Goal: Task Accomplishment & Management: Manage account settings

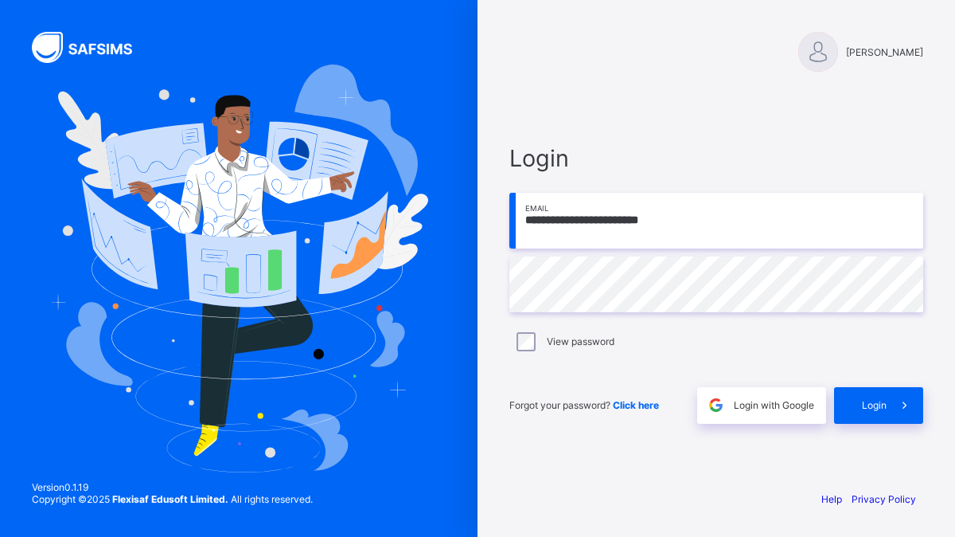
click at [733, 239] on input "**********" at bounding box center [717, 221] width 414 height 56
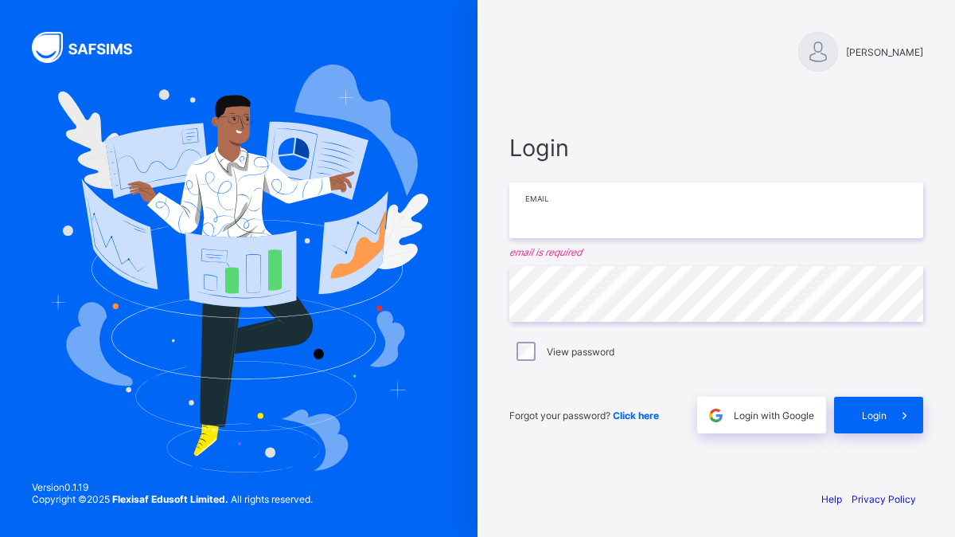
click at [565, 201] on input "email" at bounding box center [717, 210] width 414 height 56
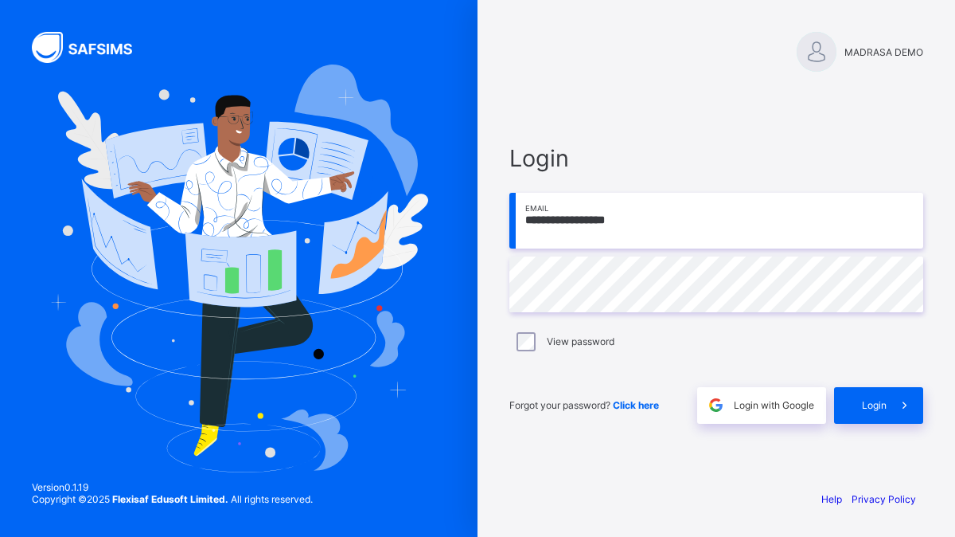
type input "**********"
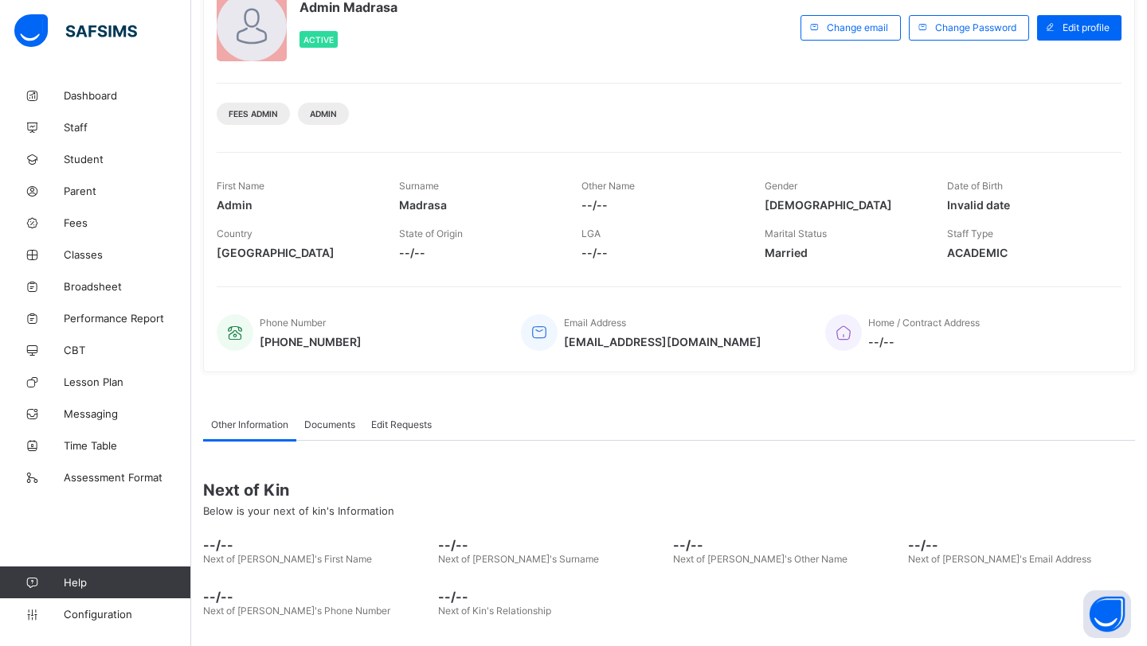
scroll to position [177, 0]
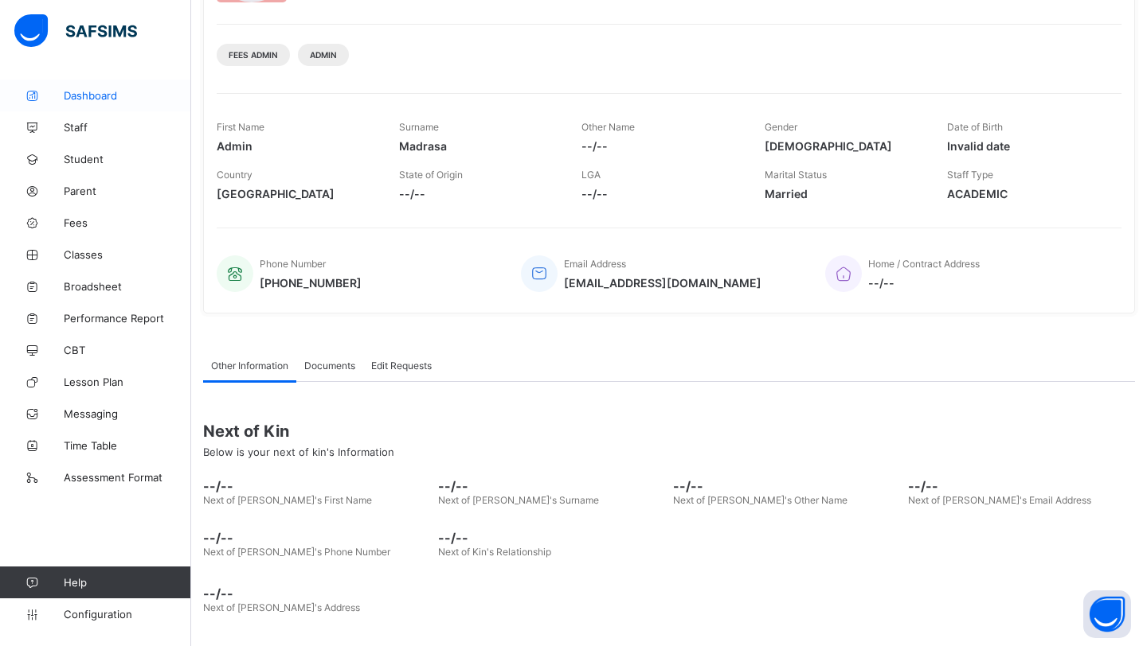
click at [92, 94] on span "Dashboard" at bounding box center [127, 95] width 127 height 13
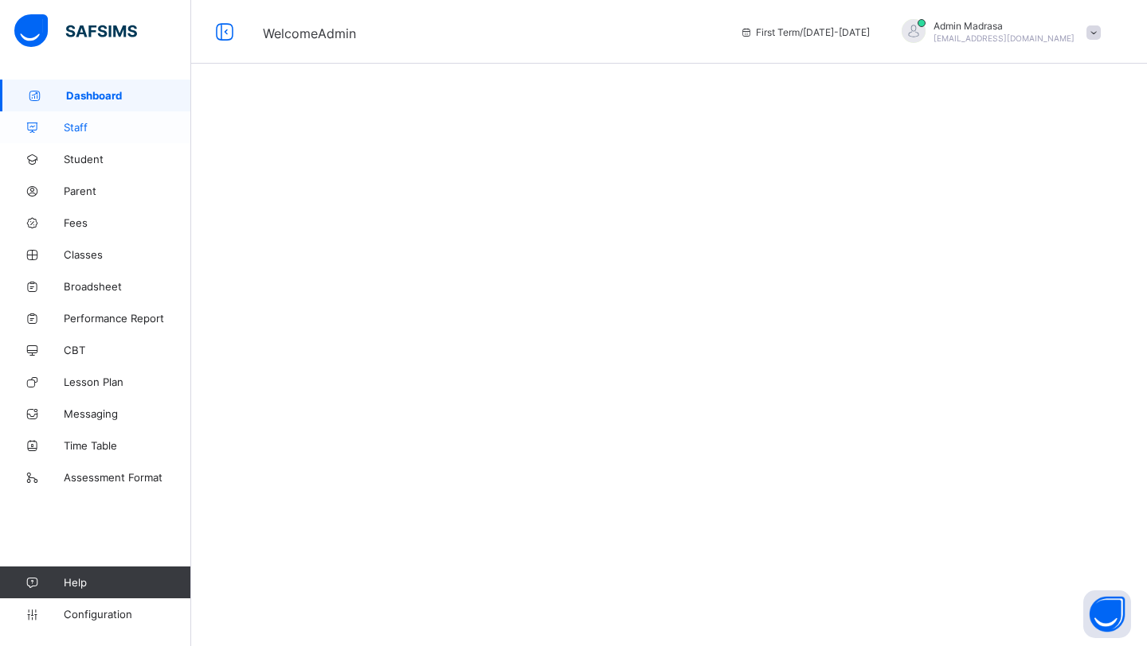
click at [90, 127] on span "Staff" at bounding box center [127, 127] width 127 height 13
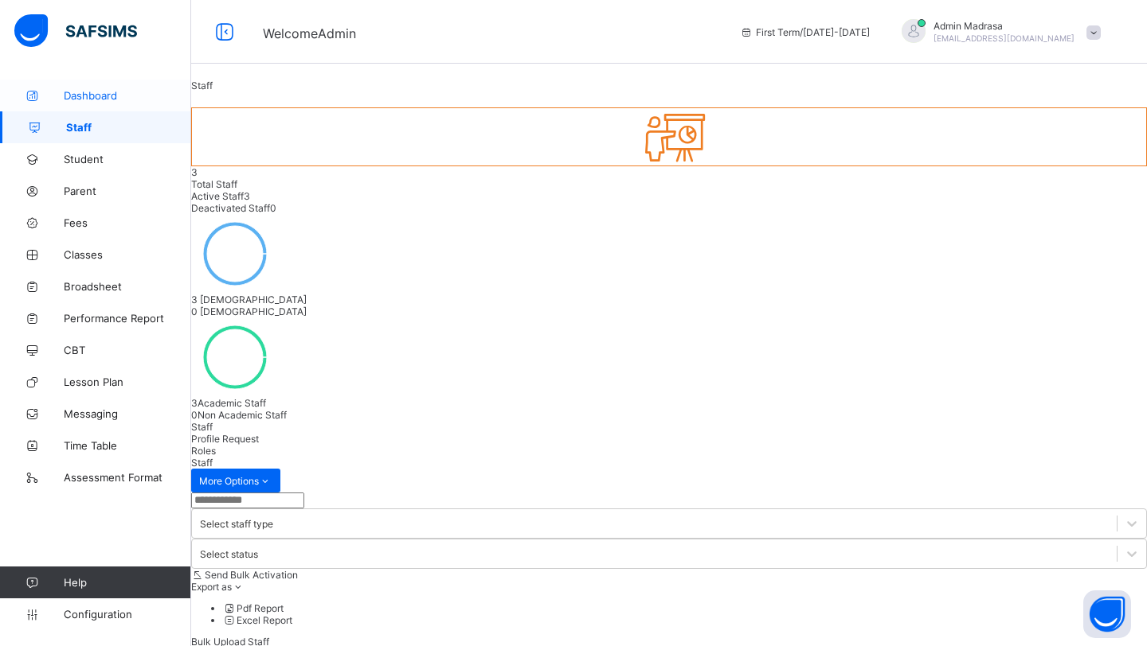
click at [67, 96] on span "Dashboard" at bounding box center [127, 95] width 127 height 13
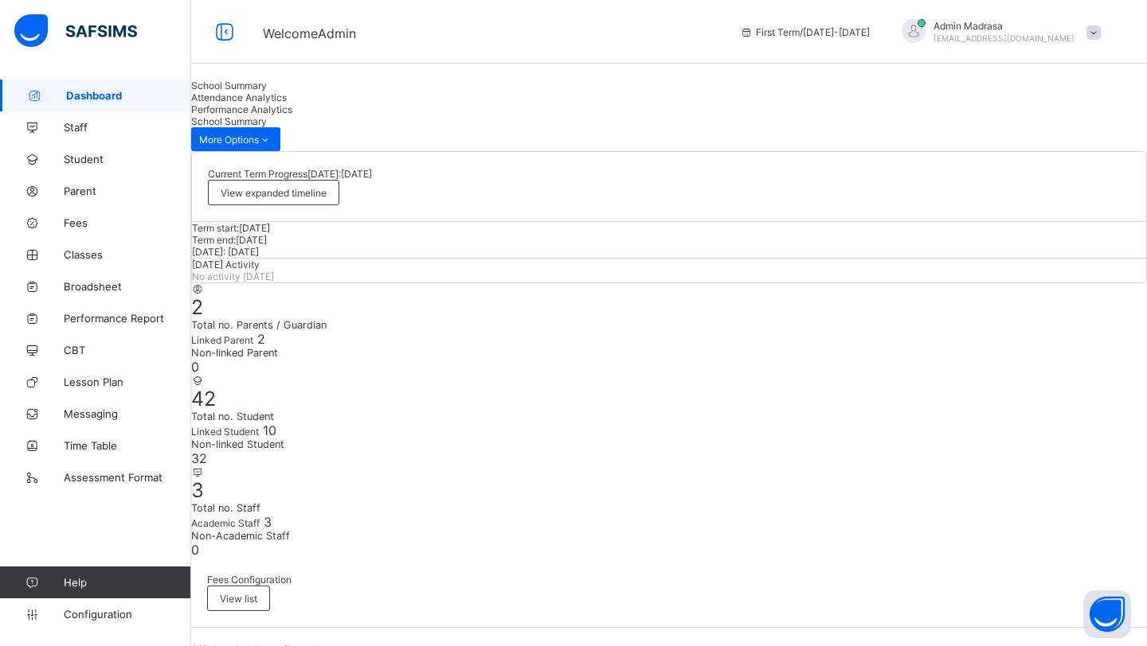
click at [94, 128] on span "Staff" at bounding box center [127, 127] width 127 height 13
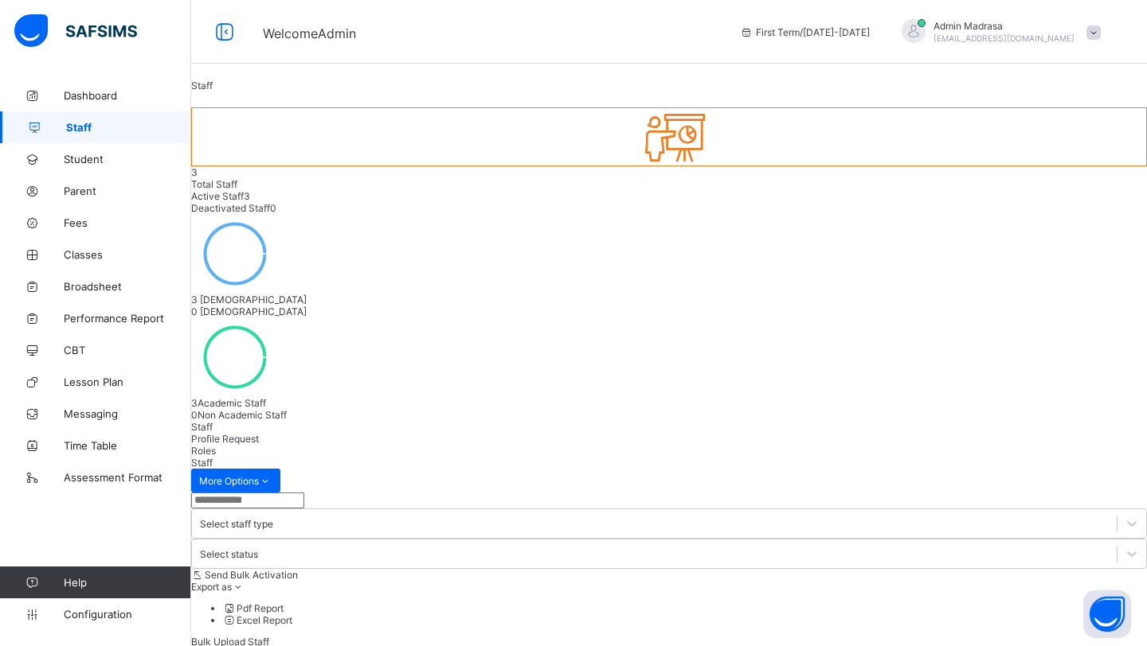
click at [955, 536] on div "Bulk Upload Staff" at bounding box center [668, 642] width 955 height 12
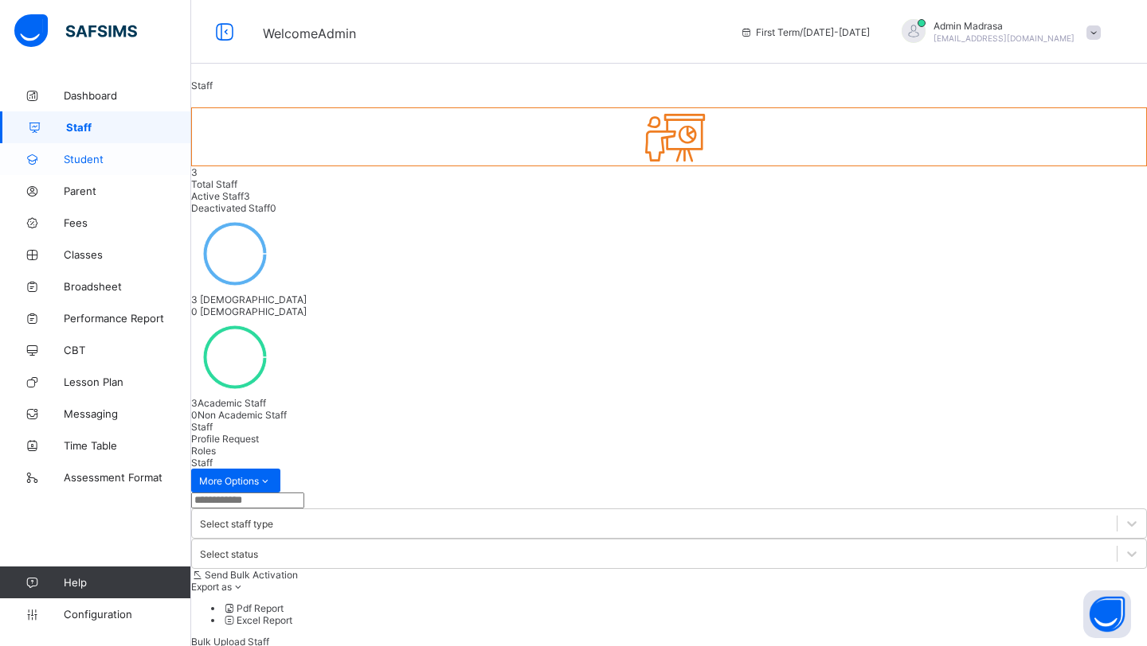
click at [119, 165] on span "Student" at bounding box center [127, 159] width 127 height 13
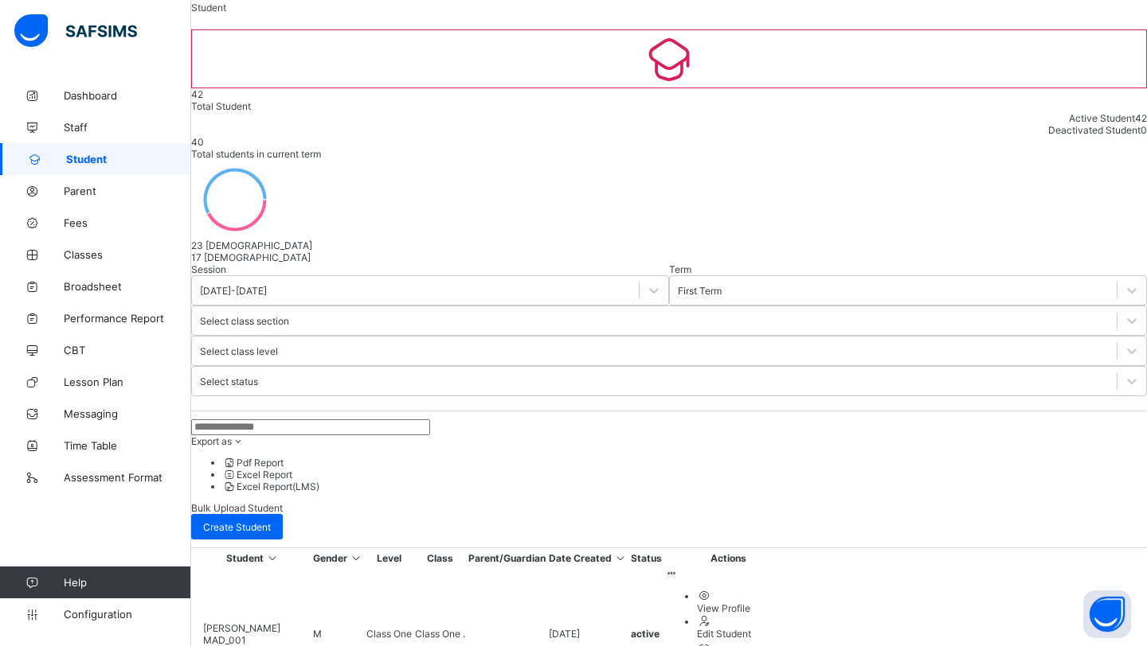
scroll to position [81, 0]
click at [283, 499] on span "Bulk Upload Student" at bounding box center [237, 505] width 92 height 12
click at [955, 408] on div "Export as Pdf Report Excel Report Excel Report (LMS) Bulk Upload Student Create…" at bounding box center [668, 477] width 955 height 138
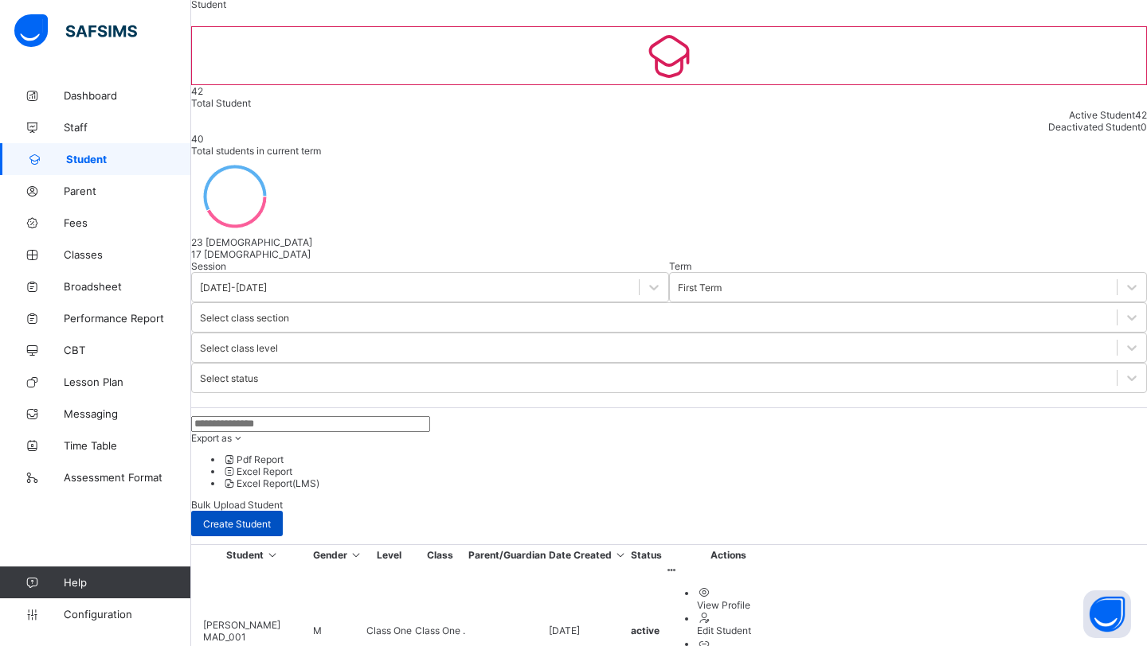
click at [271, 518] on span "Create Student" at bounding box center [237, 524] width 68 height 12
select select "**"
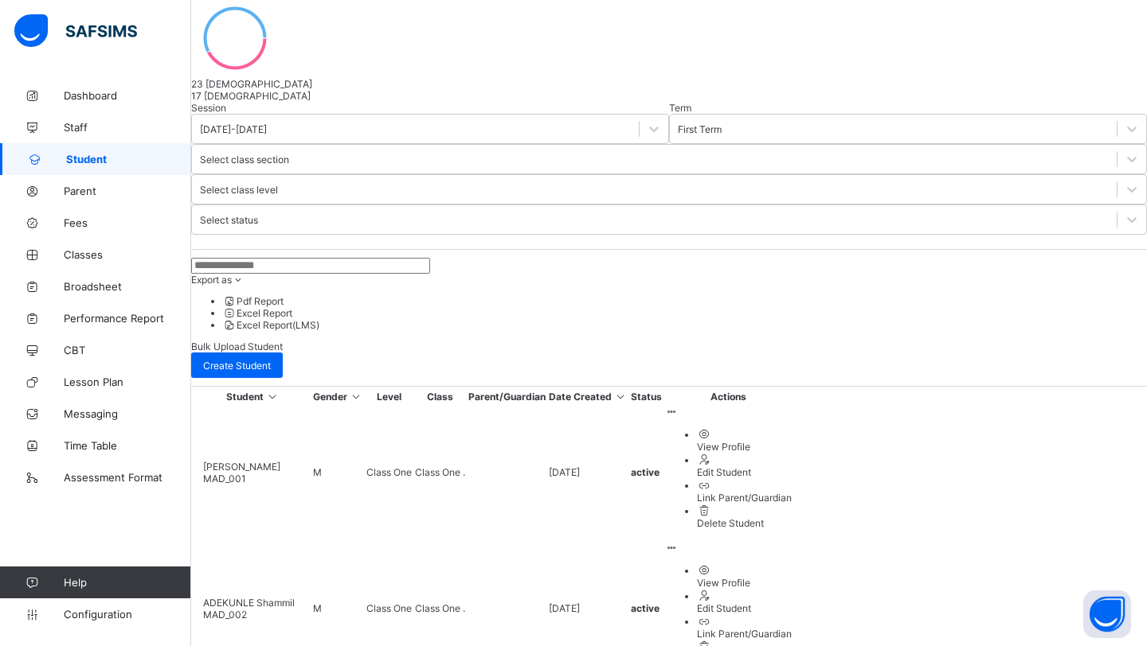
scroll to position [243, 0]
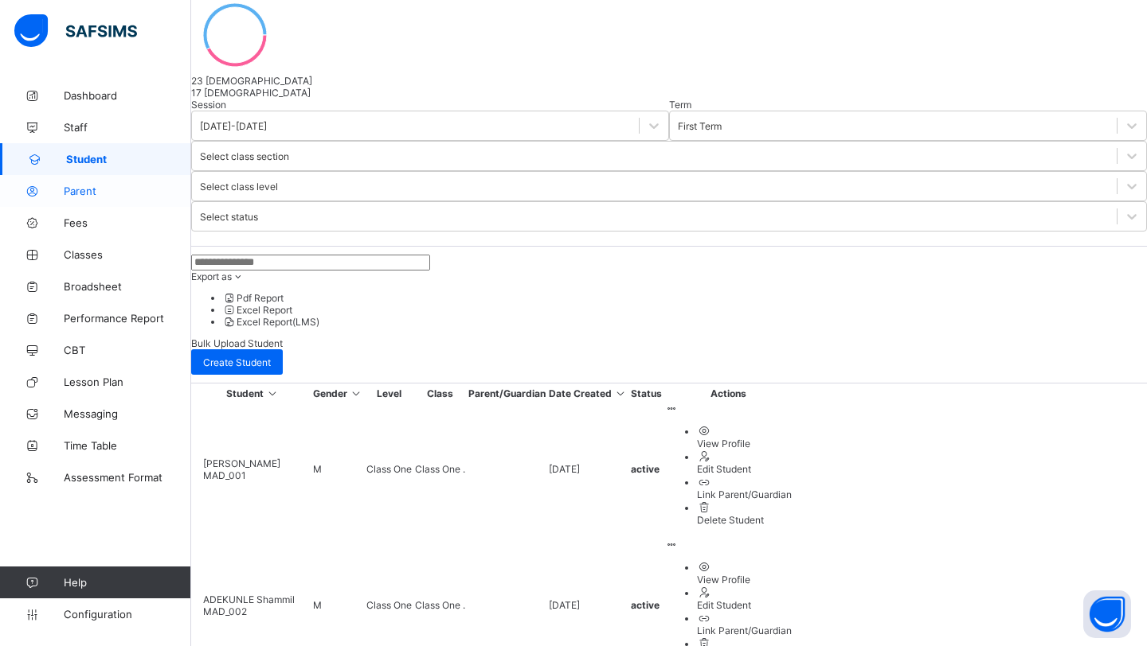
click at [133, 190] on span "Parent" at bounding box center [127, 191] width 127 height 13
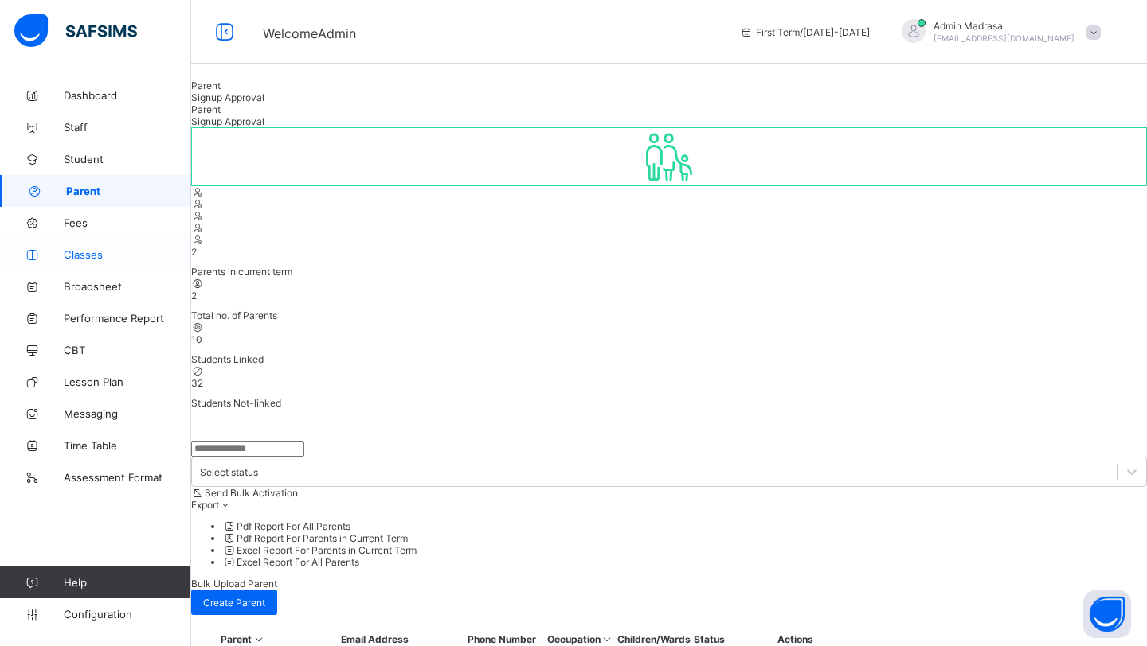
click at [111, 254] on span "Classes" at bounding box center [127, 254] width 127 height 13
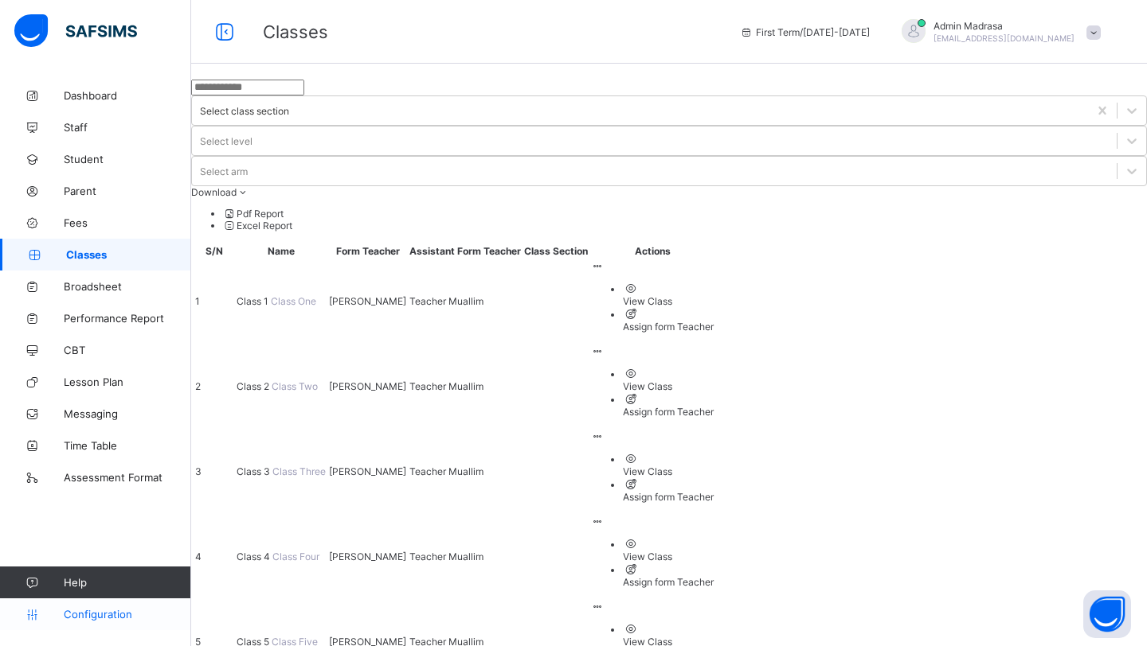
click at [78, 536] on span "Configuration" at bounding box center [127, 614] width 127 height 13
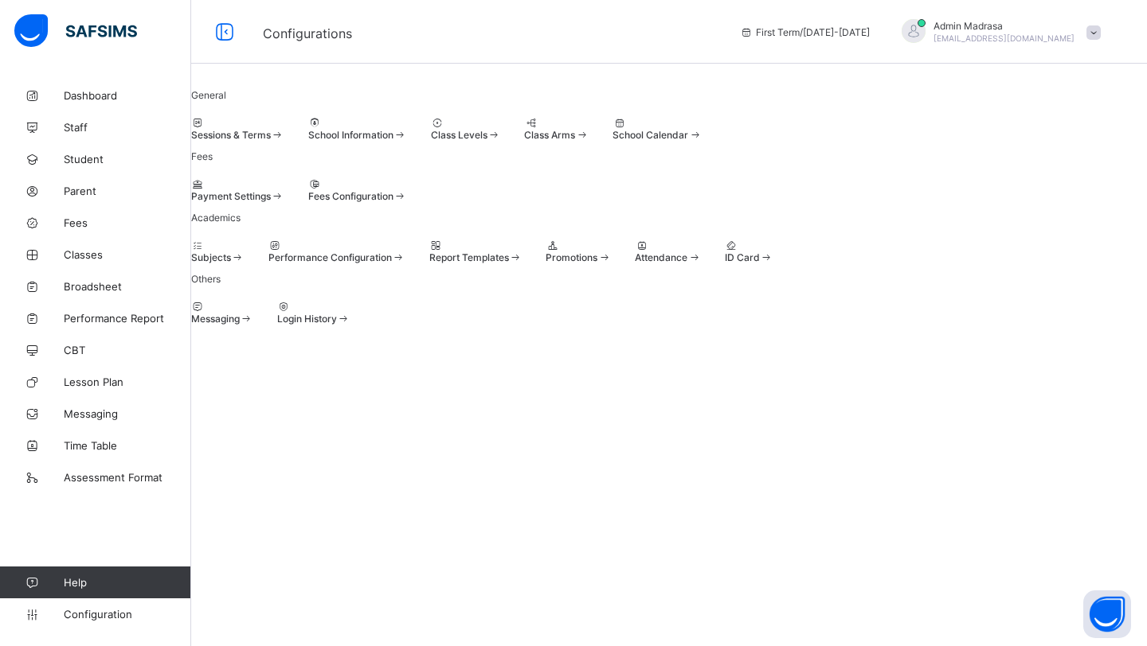
click at [271, 141] on span "Sessions & Terms" at bounding box center [231, 135] width 80 height 12
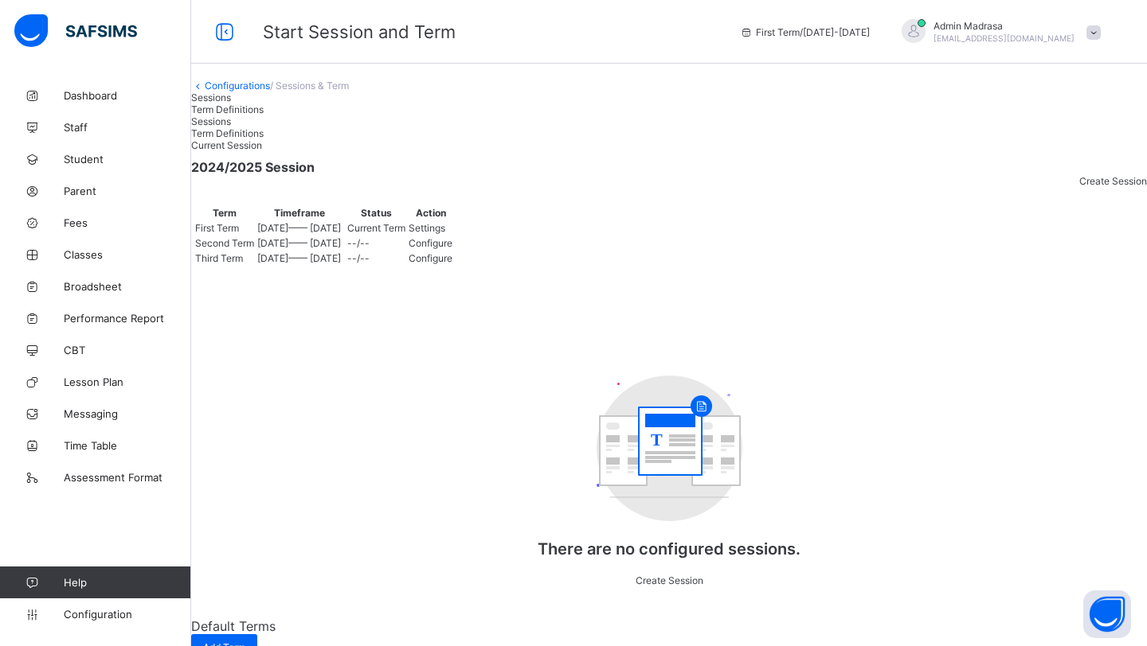
click at [452, 234] on div "Settings" at bounding box center [430, 228] width 44 height 12
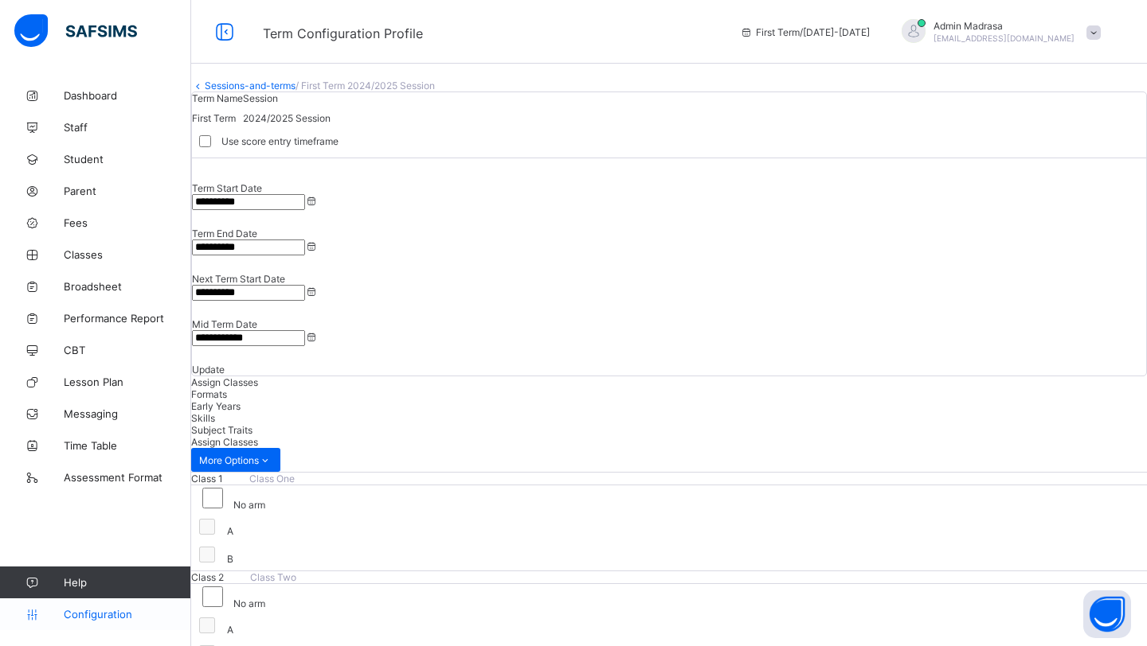
click at [107, 536] on span "Configuration" at bounding box center [127, 614] width 127 height 13
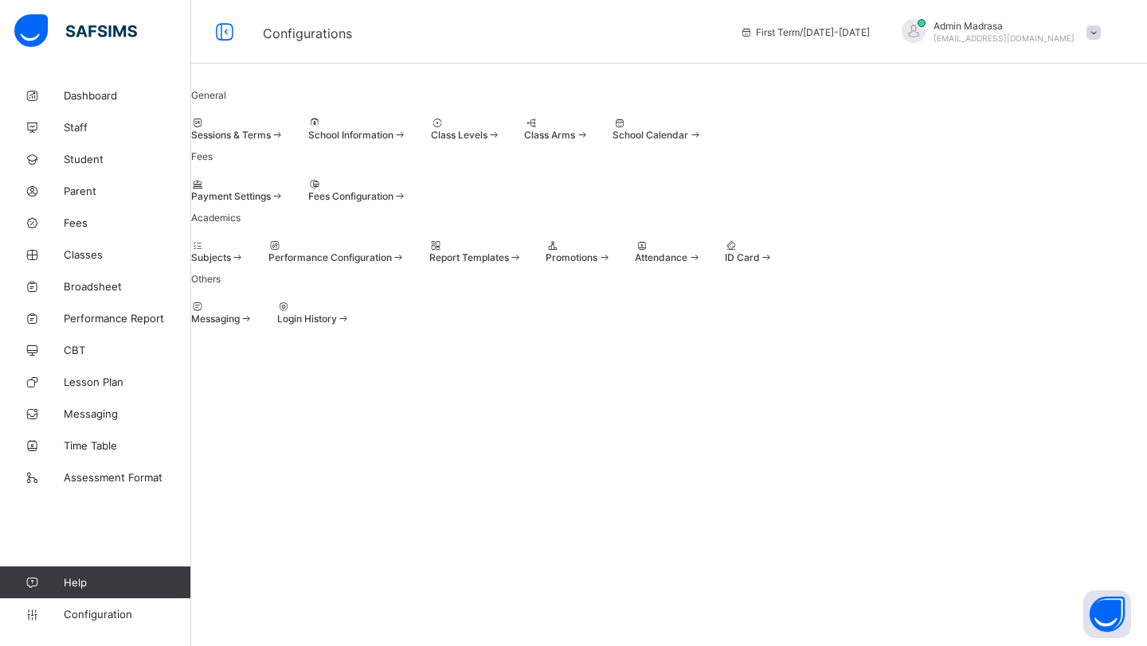
click at [501, 129] on div at bounding box center [466, 123] width 70 height 12
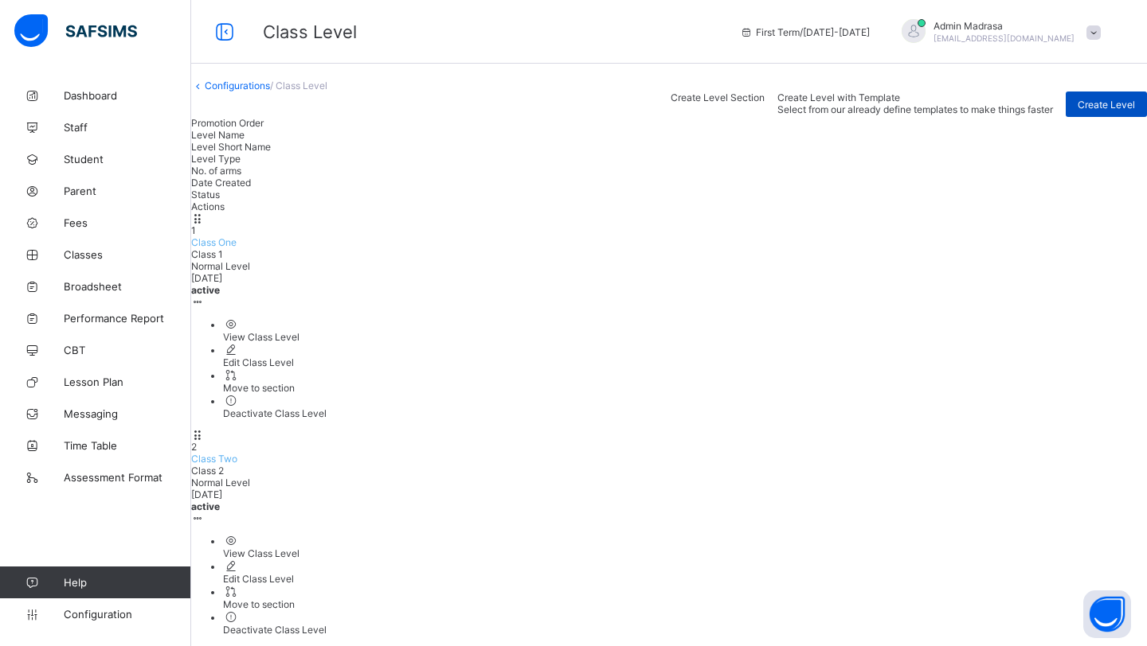
click at [955, 111] on span "Create Level" at bounding box center [1105, 105] width 57 height 12
click at [258, 92] on link "Configurations" at bounding box center [237, 86] width 65 height 12
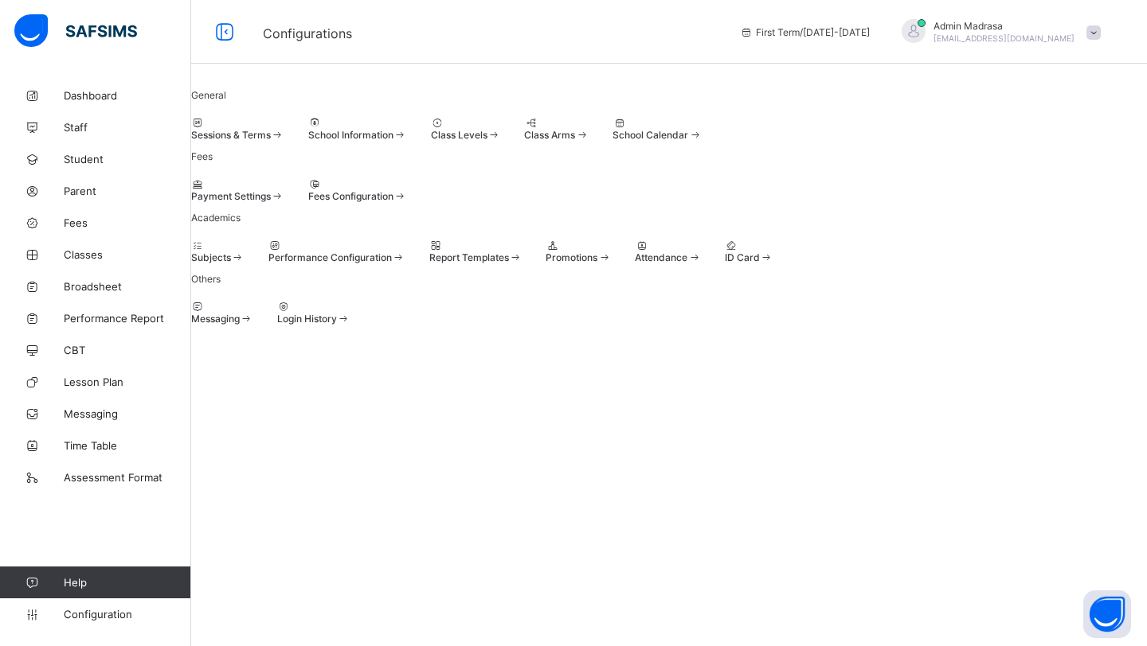
click at [588, 129] on div at bounding box center [556, 123] width 64 height 12
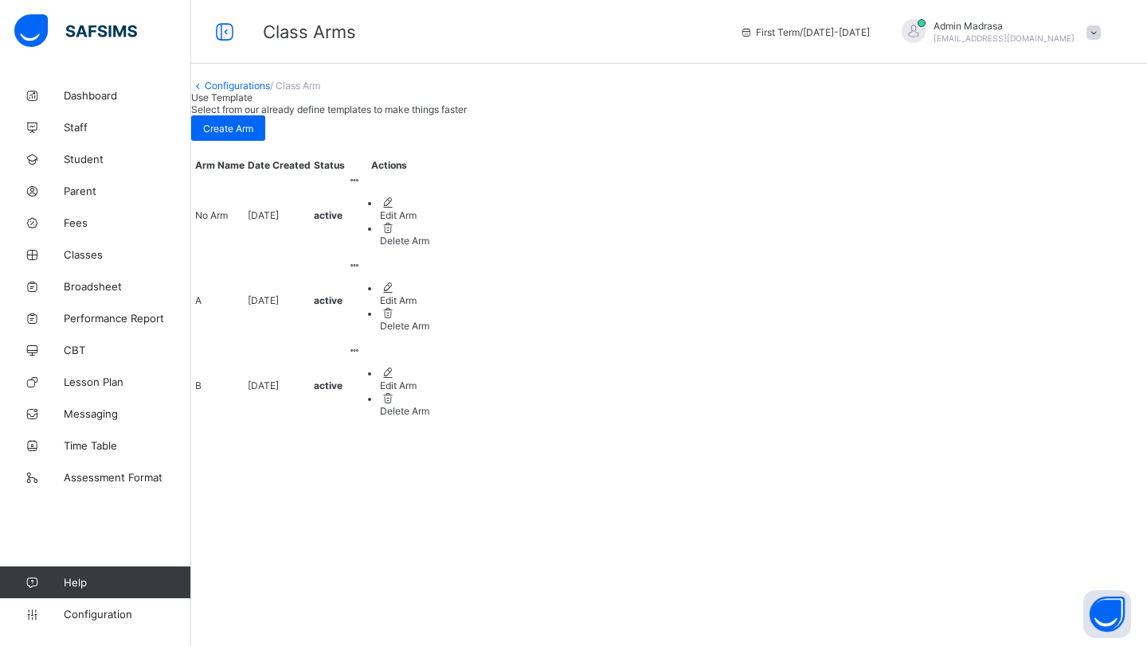
click at [205, 92] on icon at bounding box center [198, 86] width 14 height 12
click at [236, 92] on link "Configurations" at bounding box center [237, 86] width 65 height 12
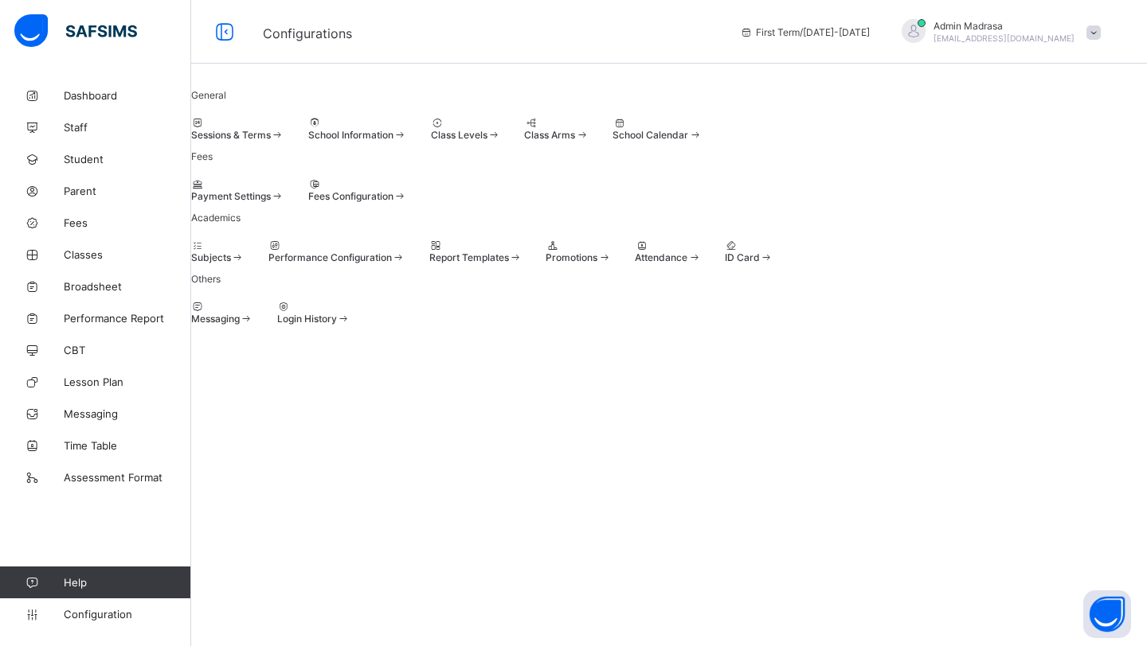
click at [322, 190] on icon at bounding box center [315, 184] width 14 height 12
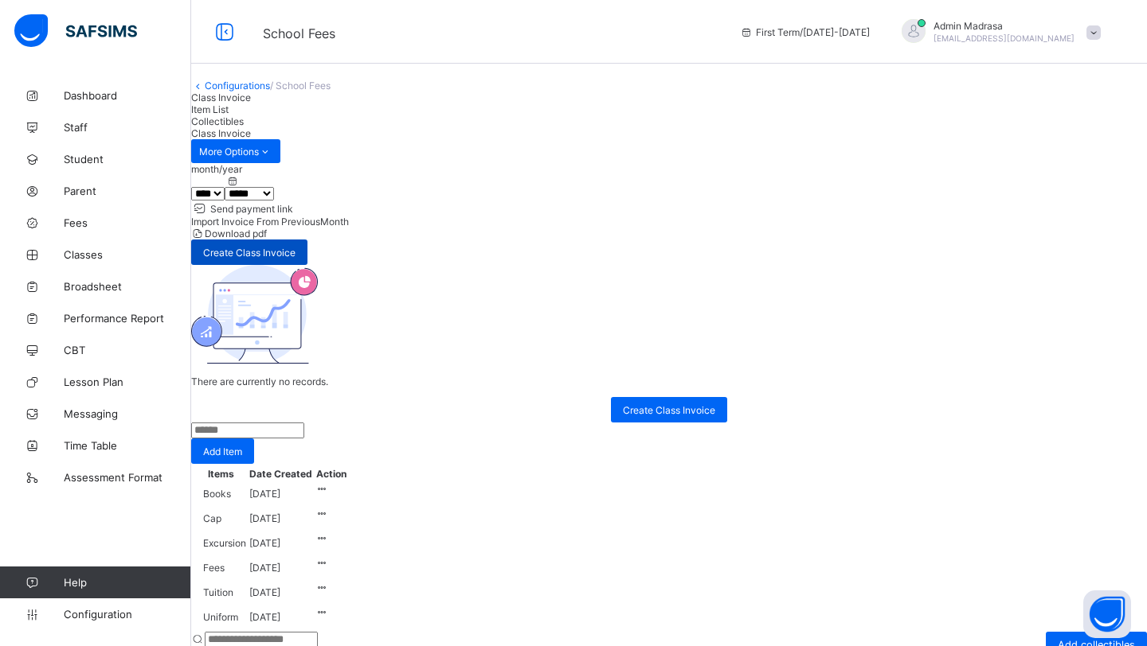
click at [295, 247] on span "Create Class Invoice" at bounding box center [249, 253] width 92 height 12
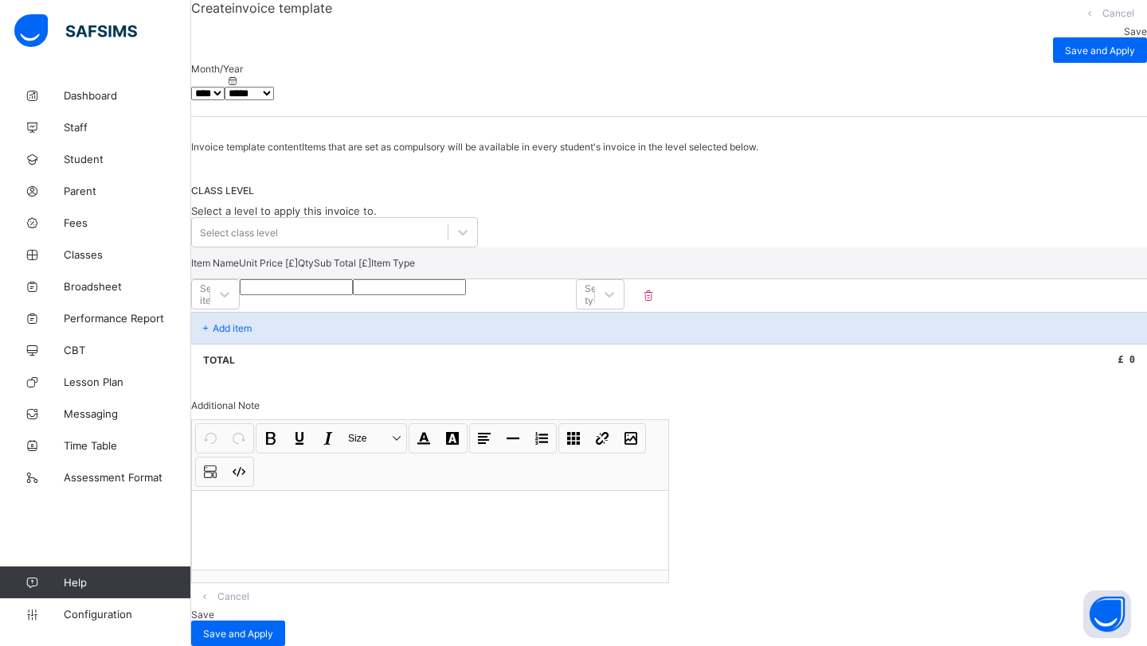
scroll to position [121, 0]
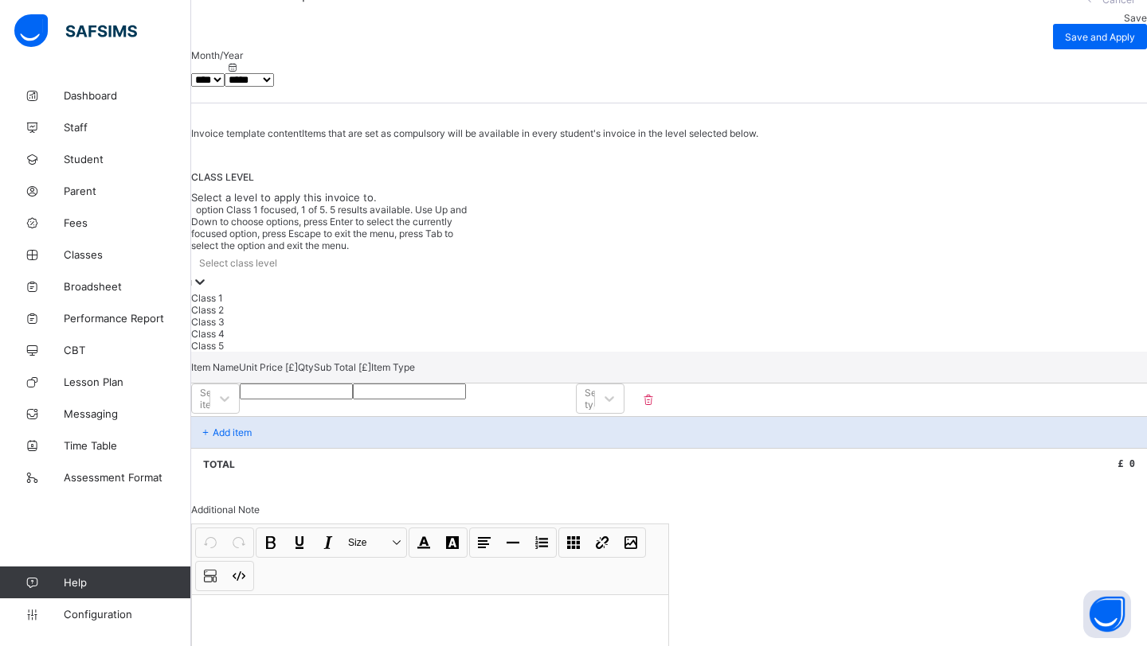
click at [439, 274] on div "Select class level" at bounding box center [334, 263] width 287 height 22
click at [467, 304] on div "Class 1" at bounding box center [334, 298] width 287 height 12
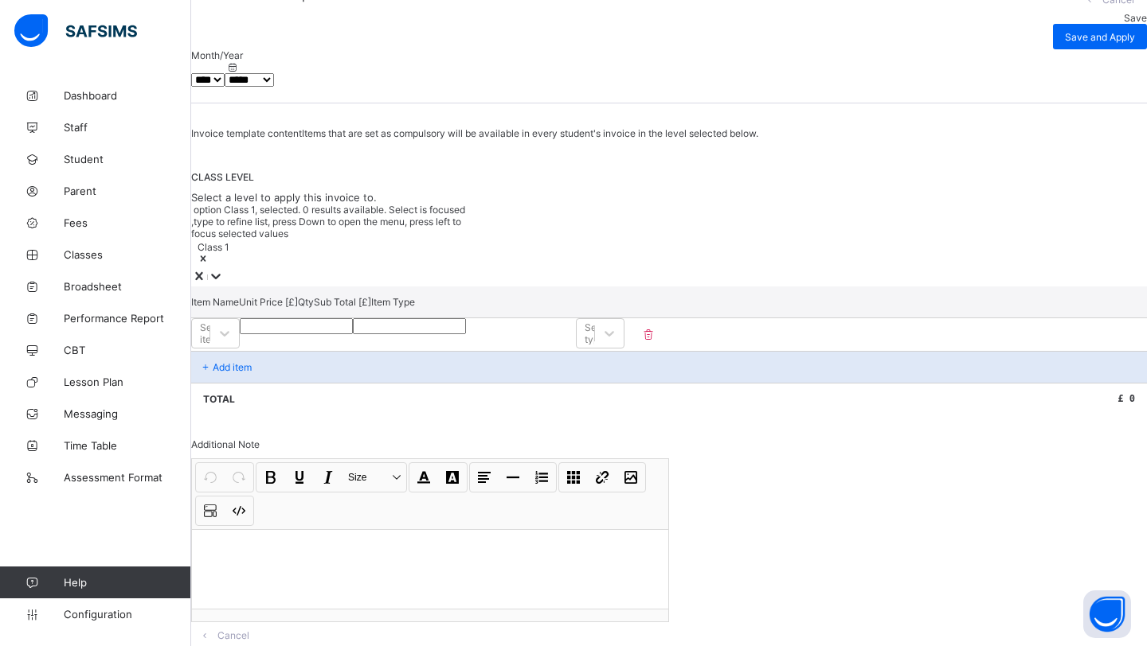
click at [224, 284] on icon at bounding box center [216, 276] width 16 height 16
click at [209, 345] on div "Select item" at bounding box center [201, 333] width 18 height 22
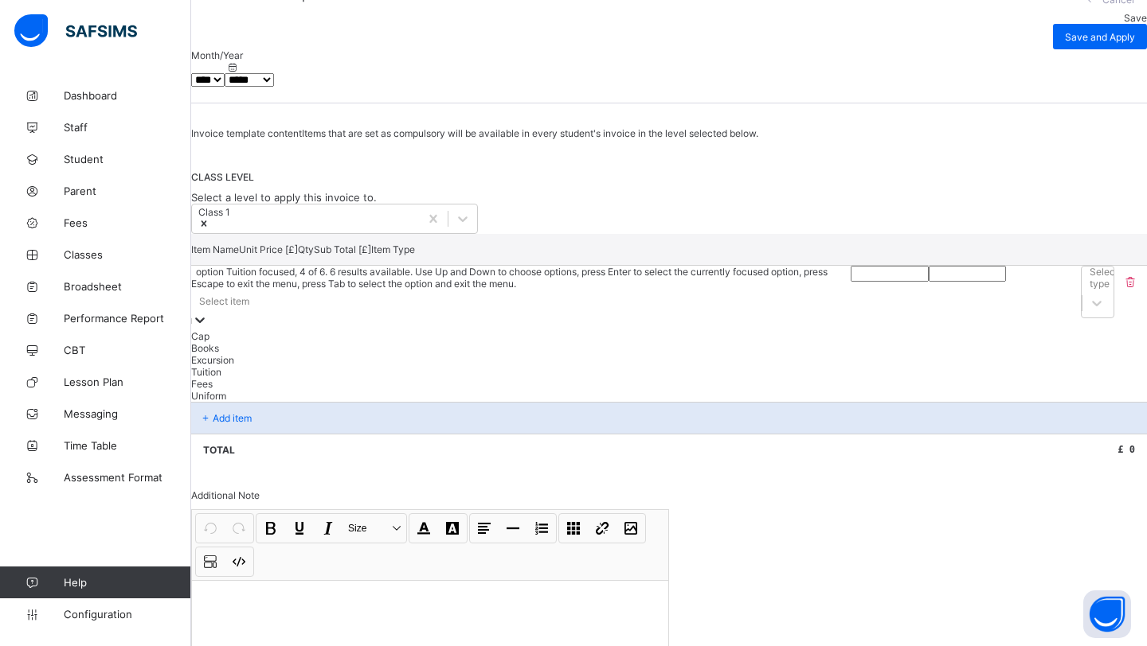
click at [365, 378] on div "Tuition" at bounding box center [520, 372] width 659 height 12
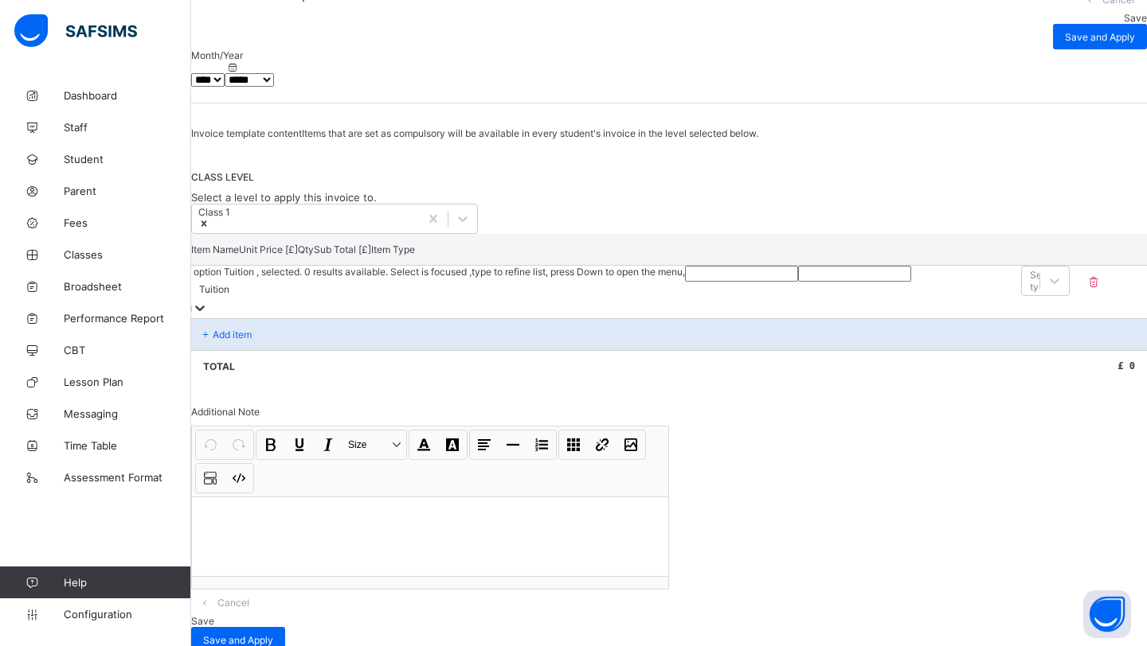
click at [229, 295] on div "Tuition" at bounding box center [214, 289] width 30 height 12
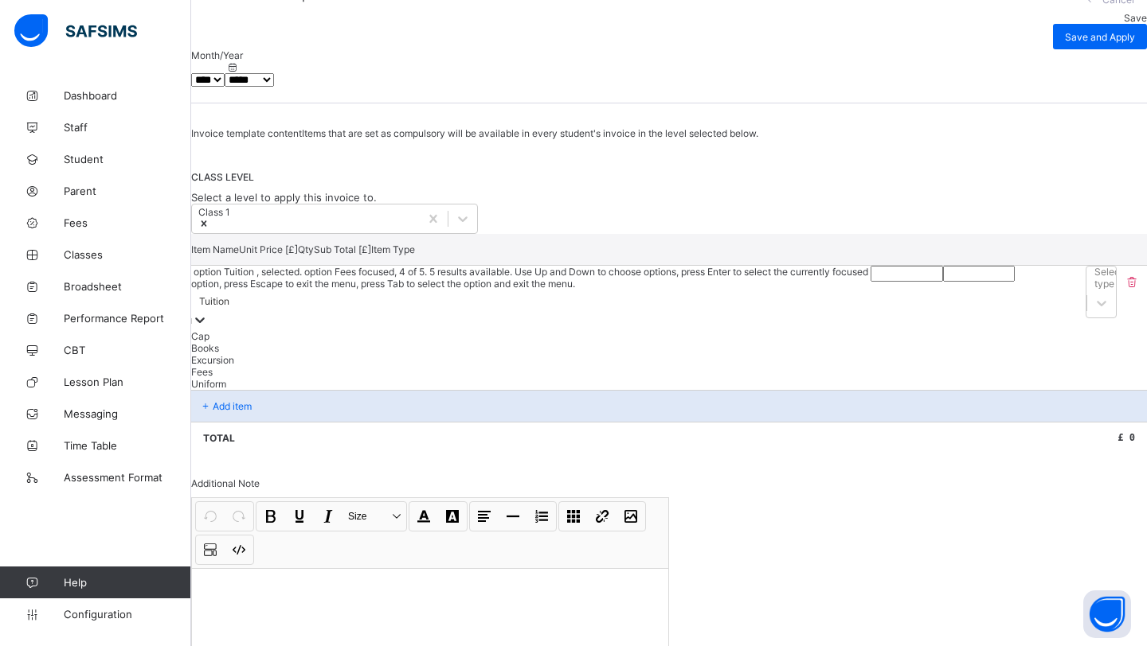
click at [340, 378] on div "Fees" at bounding box center [530, 372] width 679 height 12
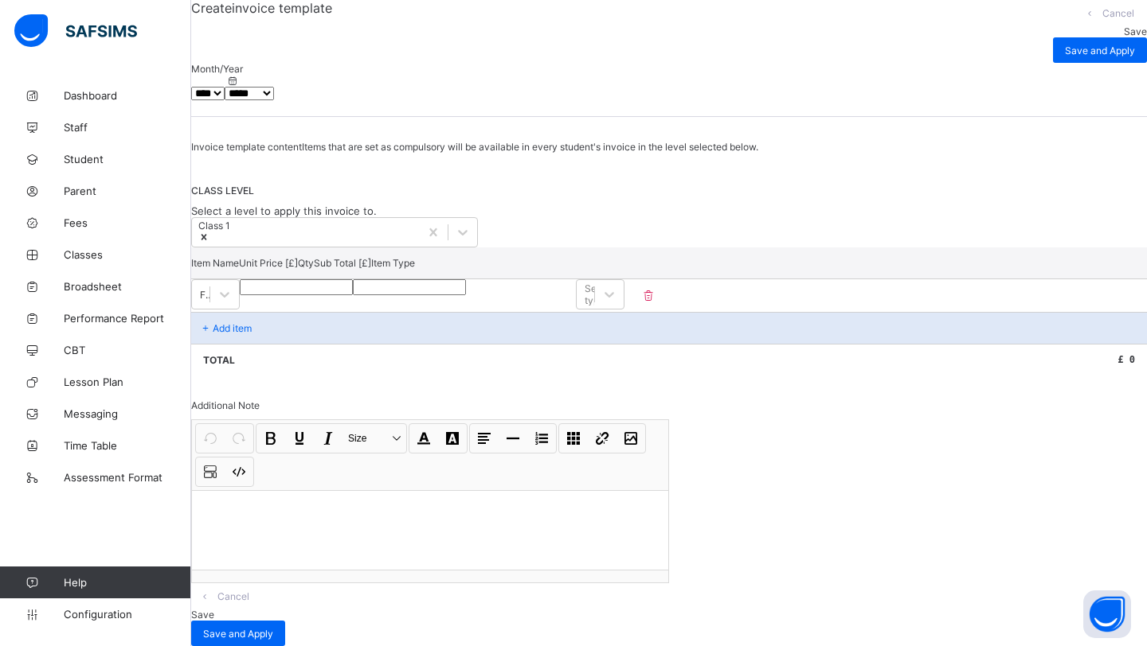
click at [353, 295] on input "number" at bounding box center [296, 287] width 113 height 16
type input "*"
type input "**"
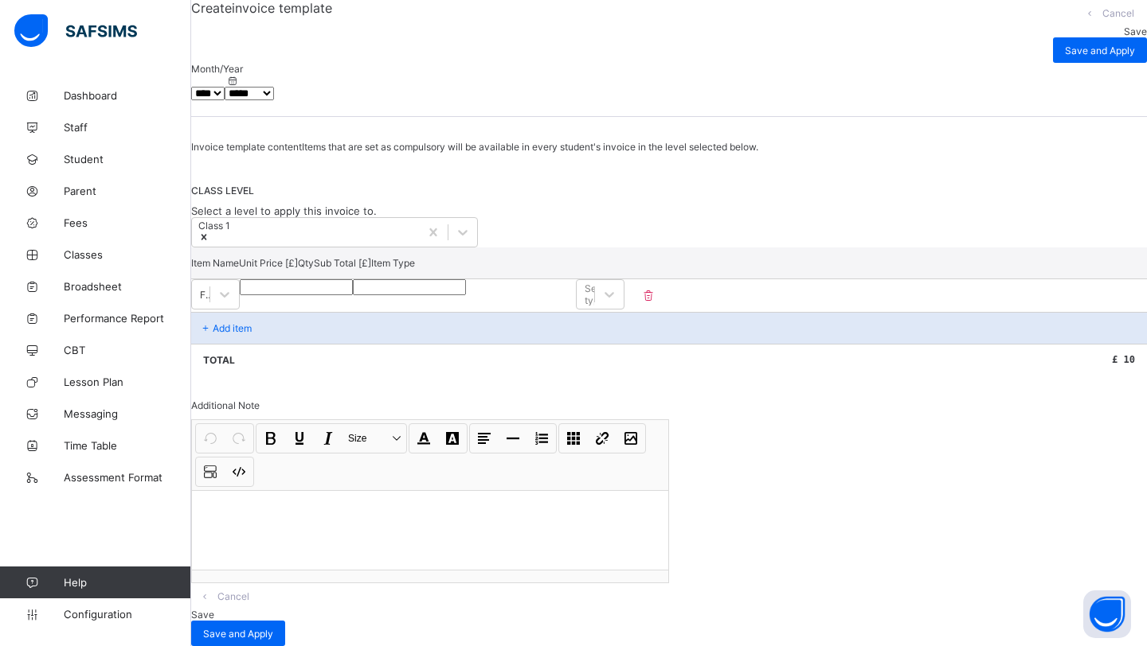
type input "***"
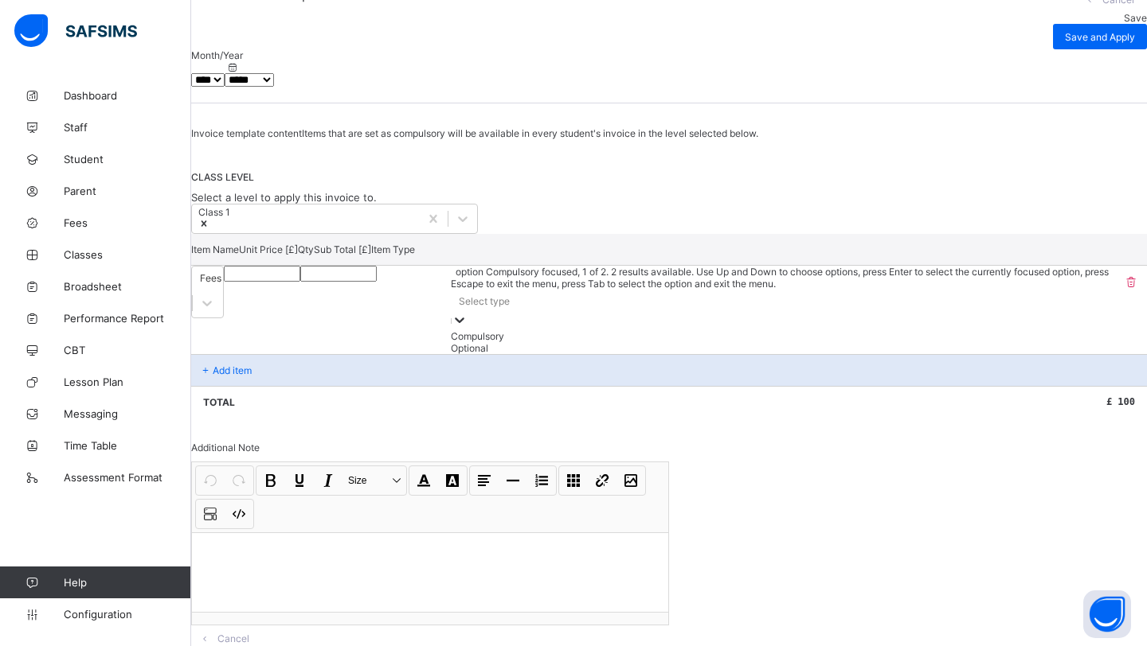
click at [510, 307] on div "Select type" at bounding box center [484, 301] width 51 height 12
click at [955, 342] on div "Compulsory" at bounding box center [783, 336] width 664 height 12
click at [490, 307] on div "Compulsory" at bounding box center [463, 301] width 53 height 12
click at [955, 342] on div "Compulsory" at bounding box center [773, 336] width 688 height 12
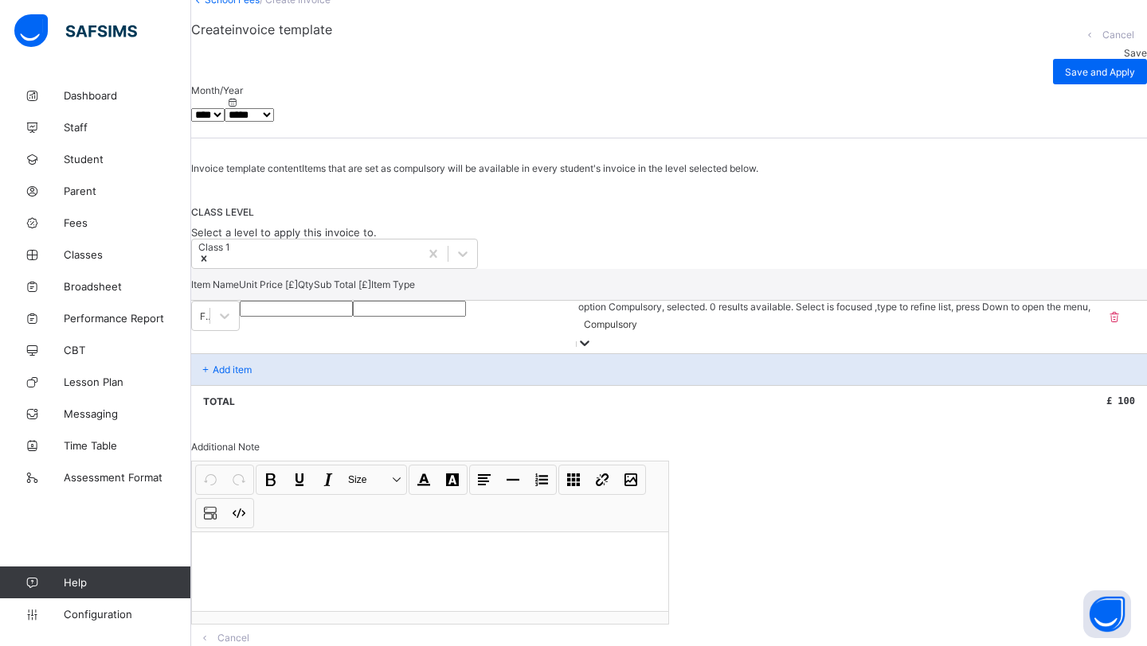
scroll to position [0, 0]
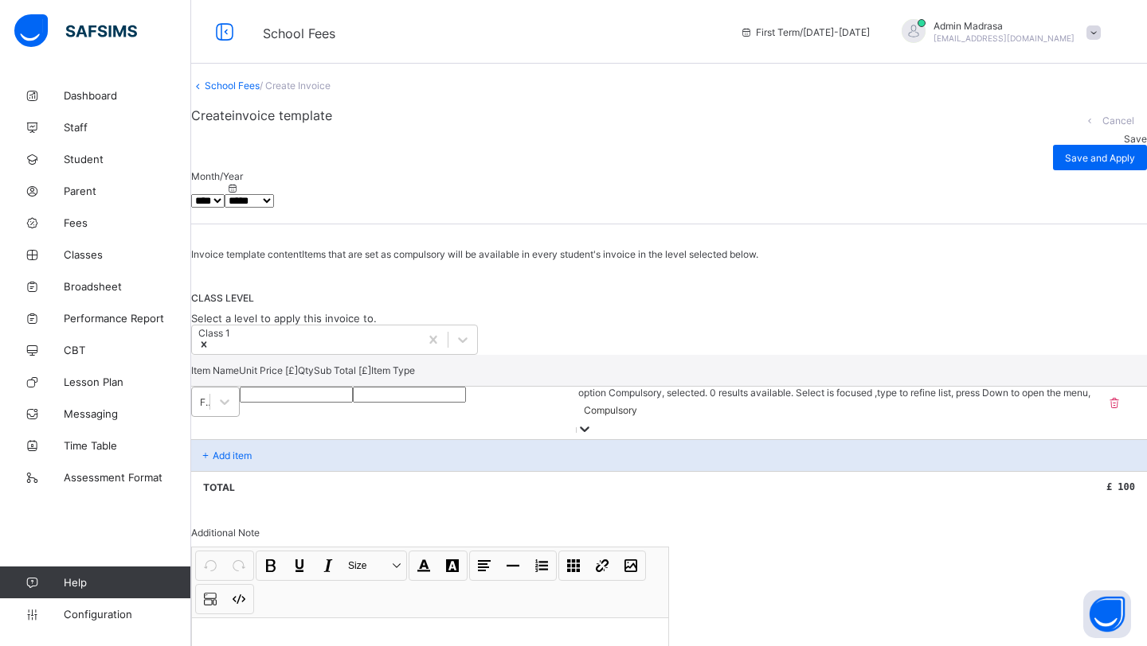
click at [211, 408] on div "Fees" at bounding box center [205, 402] width 11 height 12
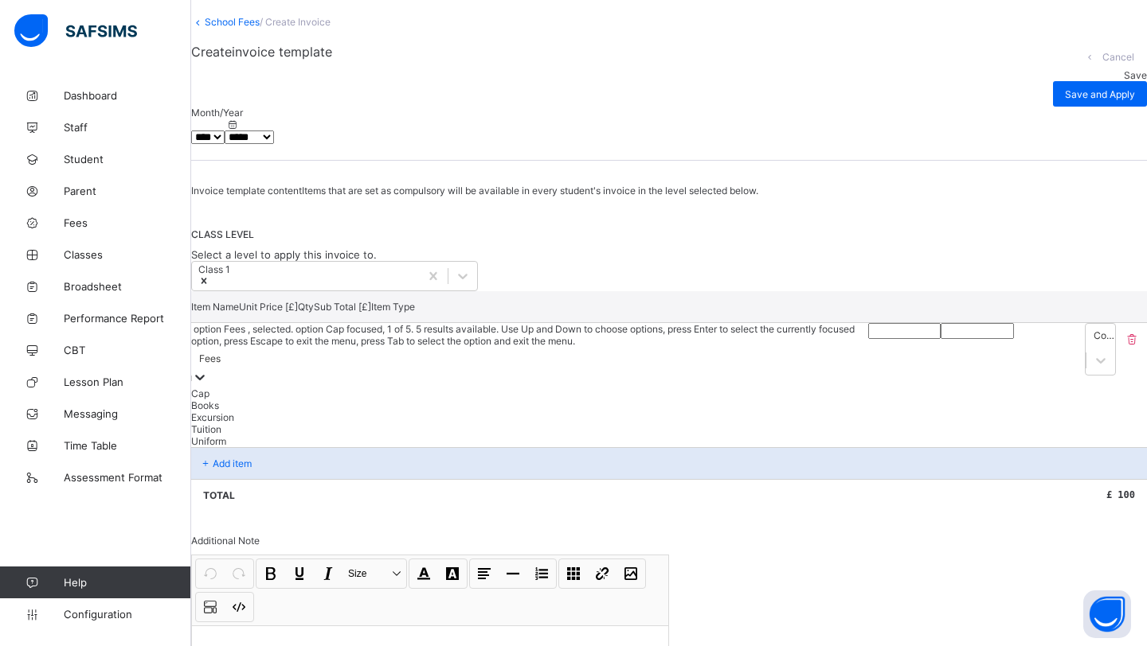
scroll to position [65, 0]
click at [955, 80] on div "Save" at bounding box center [1100, 74] width 94 height 12
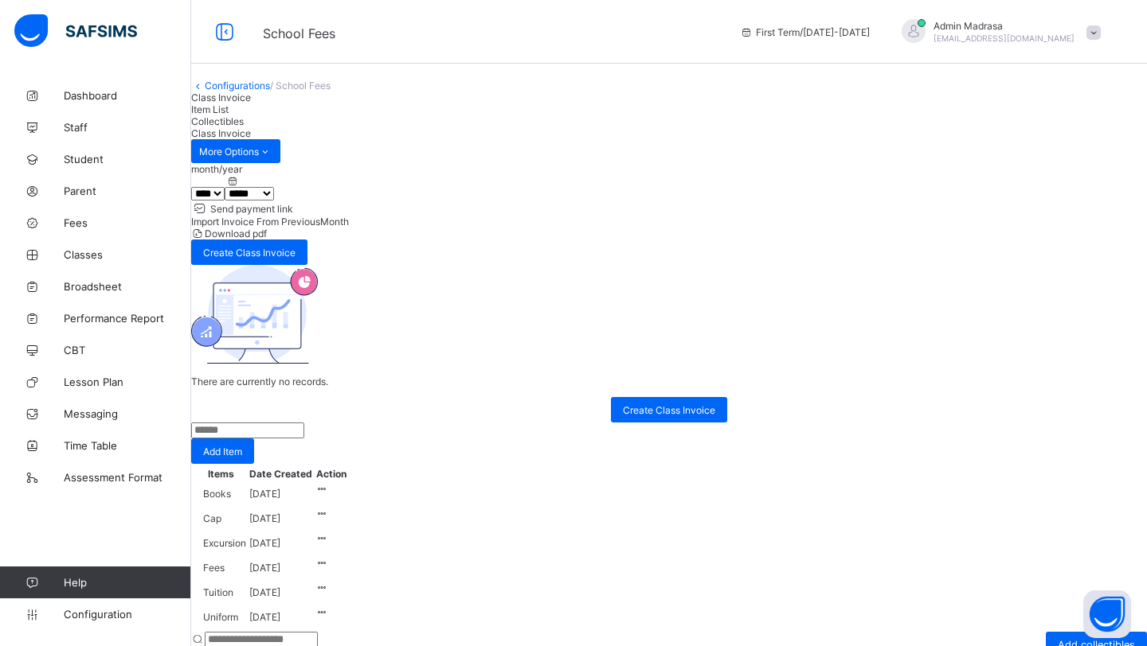
click at [247, 92] on link "Configurations" at bounding box center [237, 86] width 65 height 12
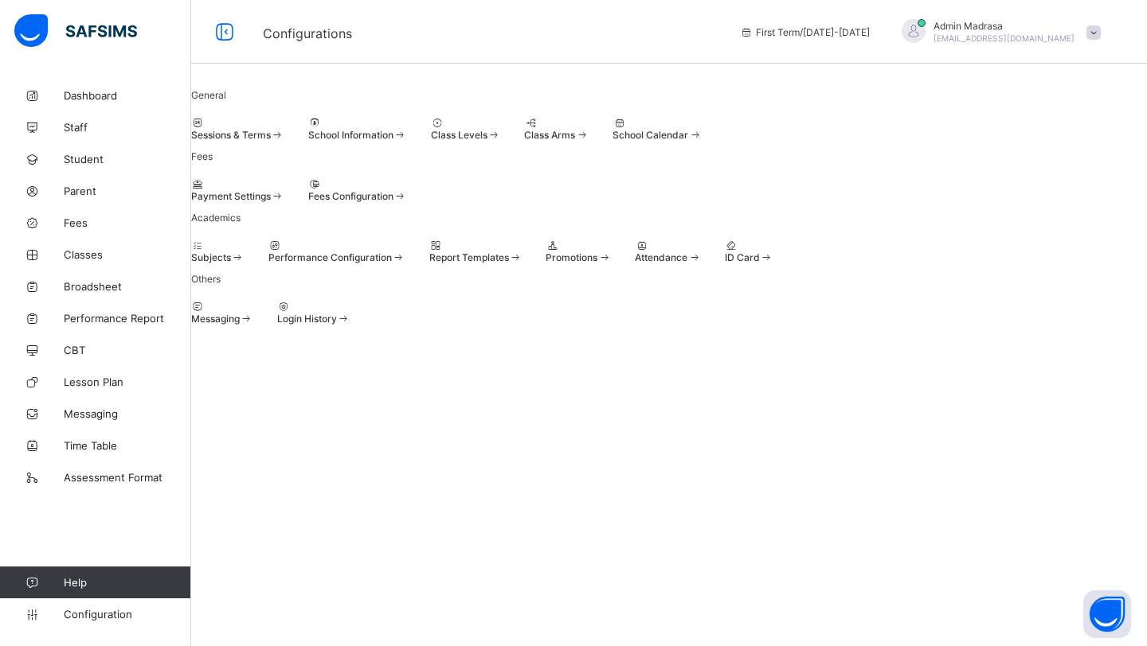
click at [487, 141] on span "Class Levels" at bounding box center [459, 135] width 57 height 12
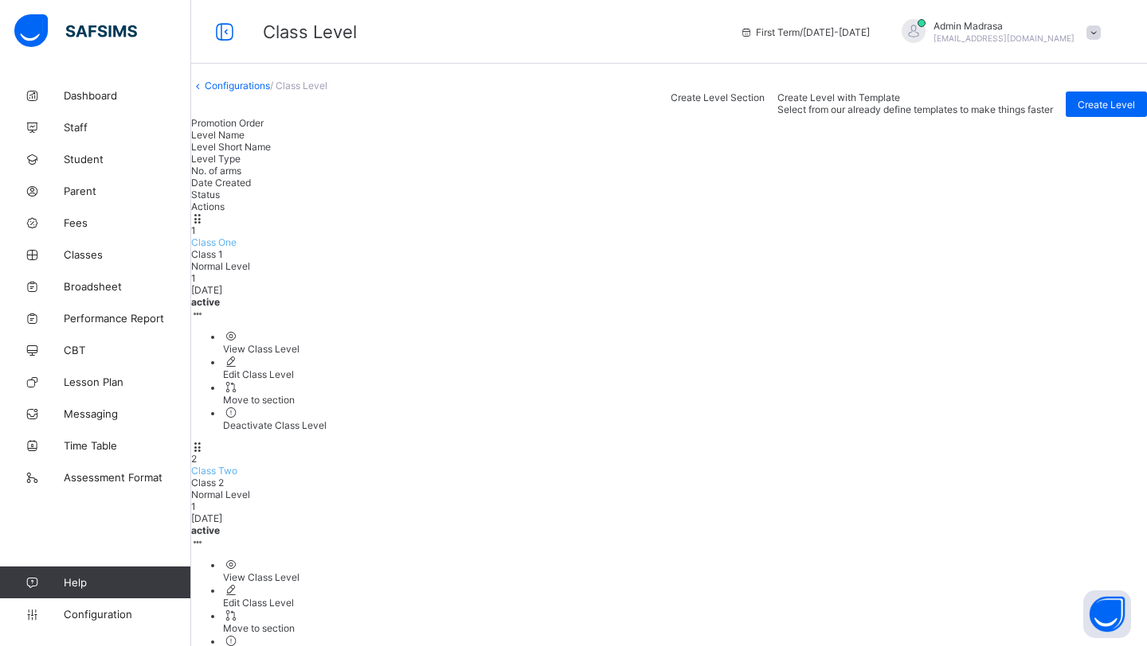
click at [236, 248] on span "Class One" at bounding box center [213, 242] width 45 height 12
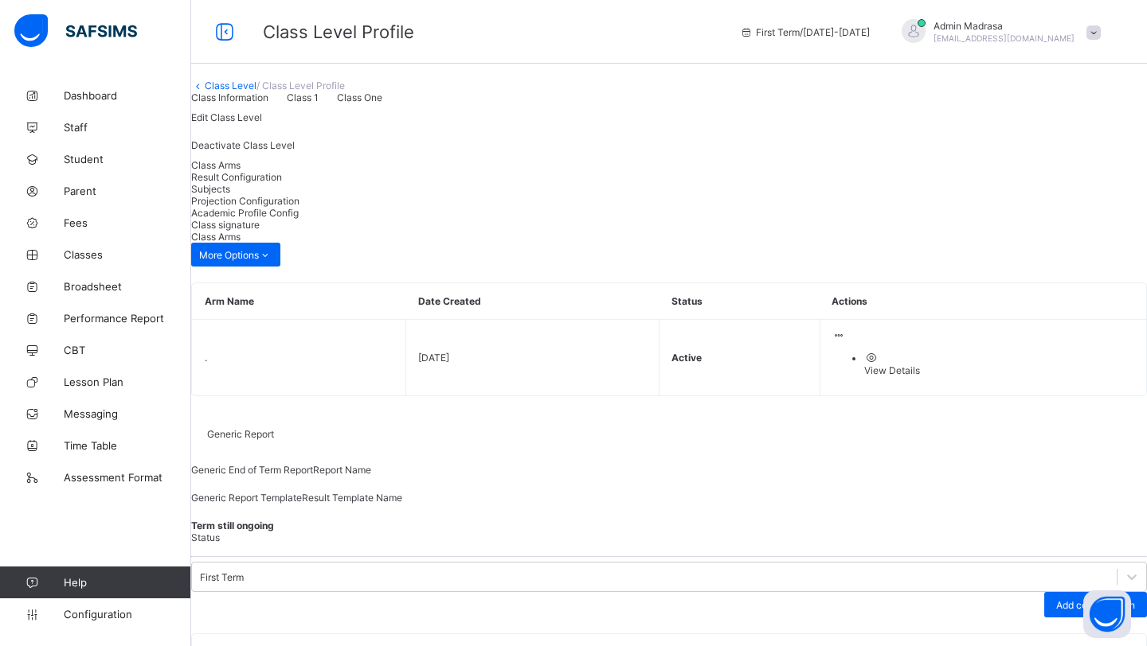
click at [299, 207] on span "Projection Configuration" at bounding box center [245, 201] width 108 height 12
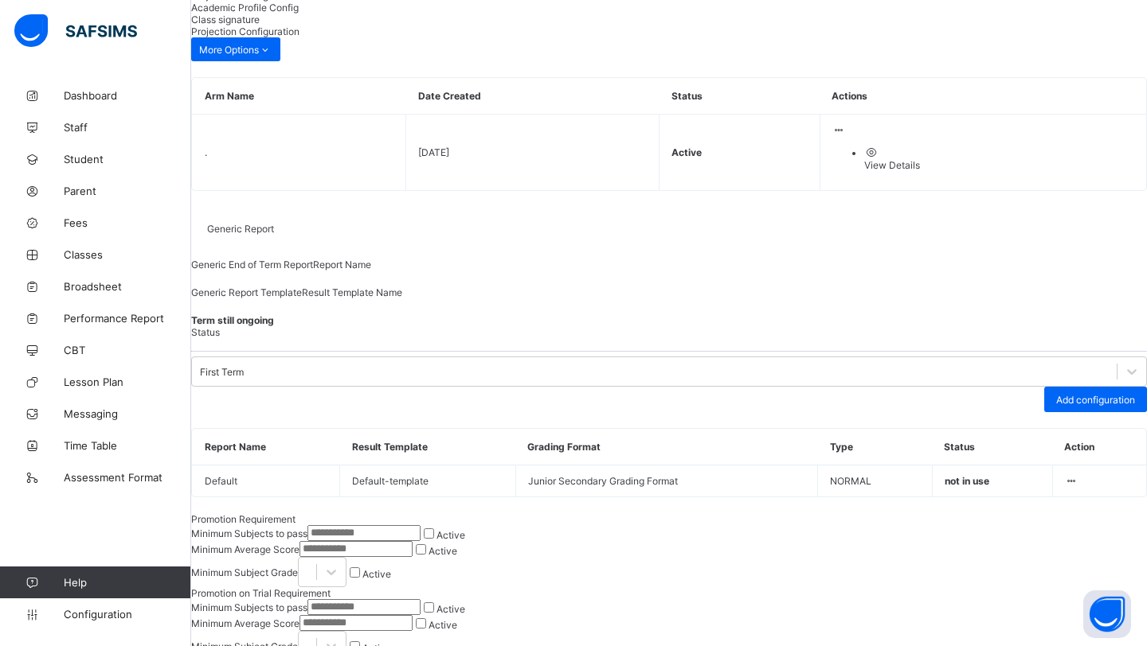
scroll to position [198, 0]
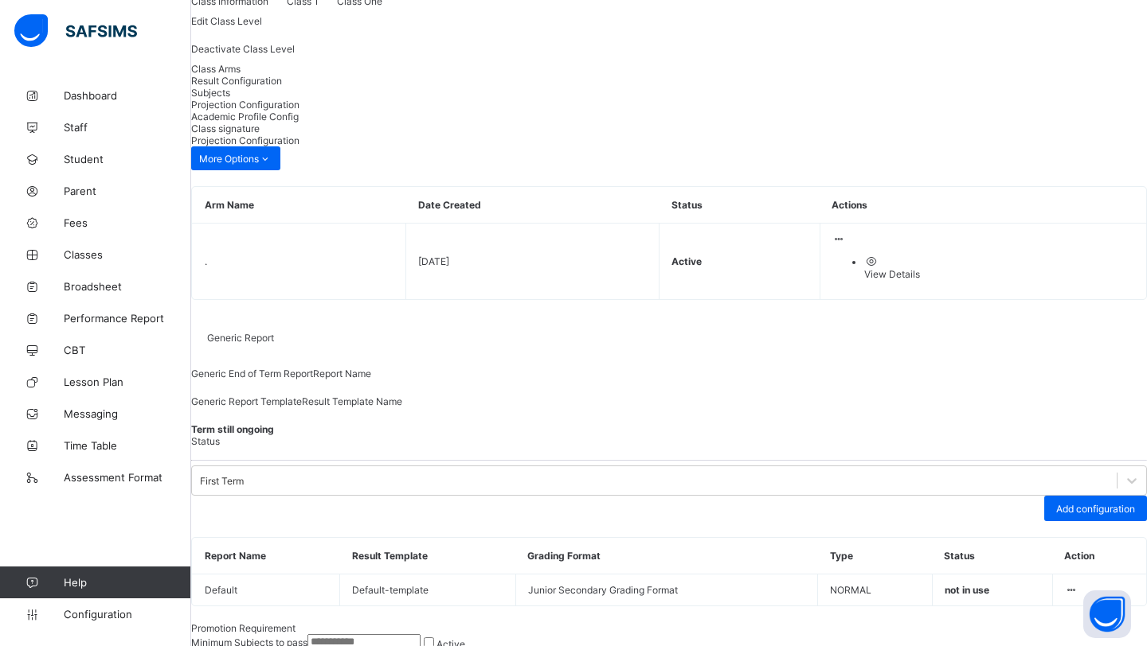
scroll to position [0, 0]
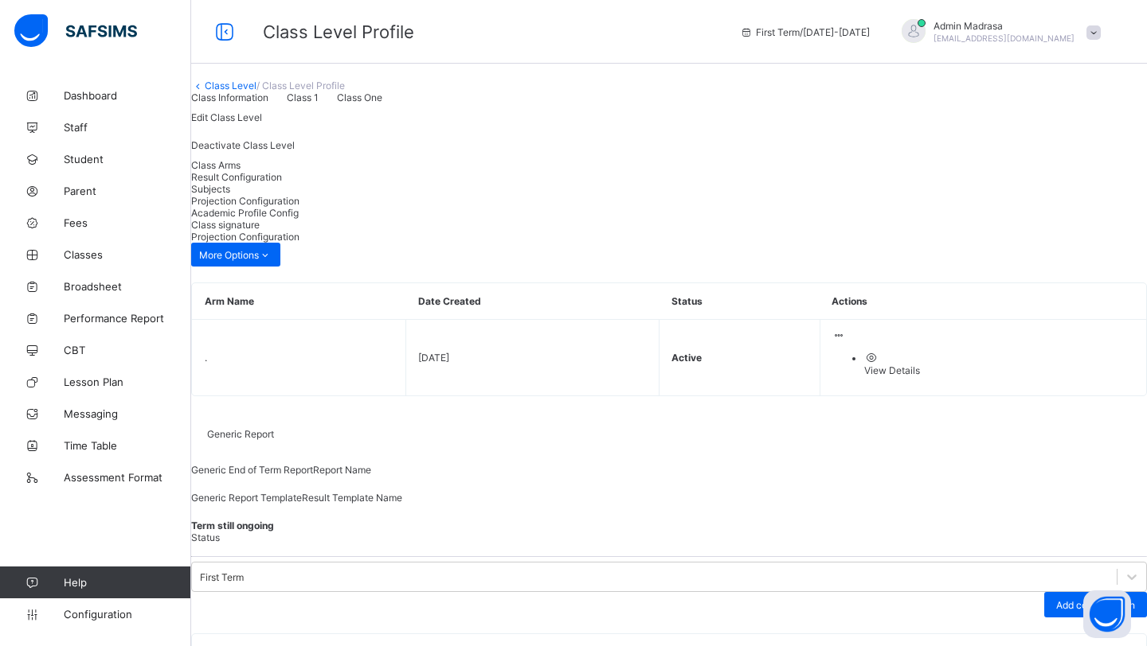
click at [255, 92] on link "Class Level" at bounding box center [231, 86] width 52 height 12
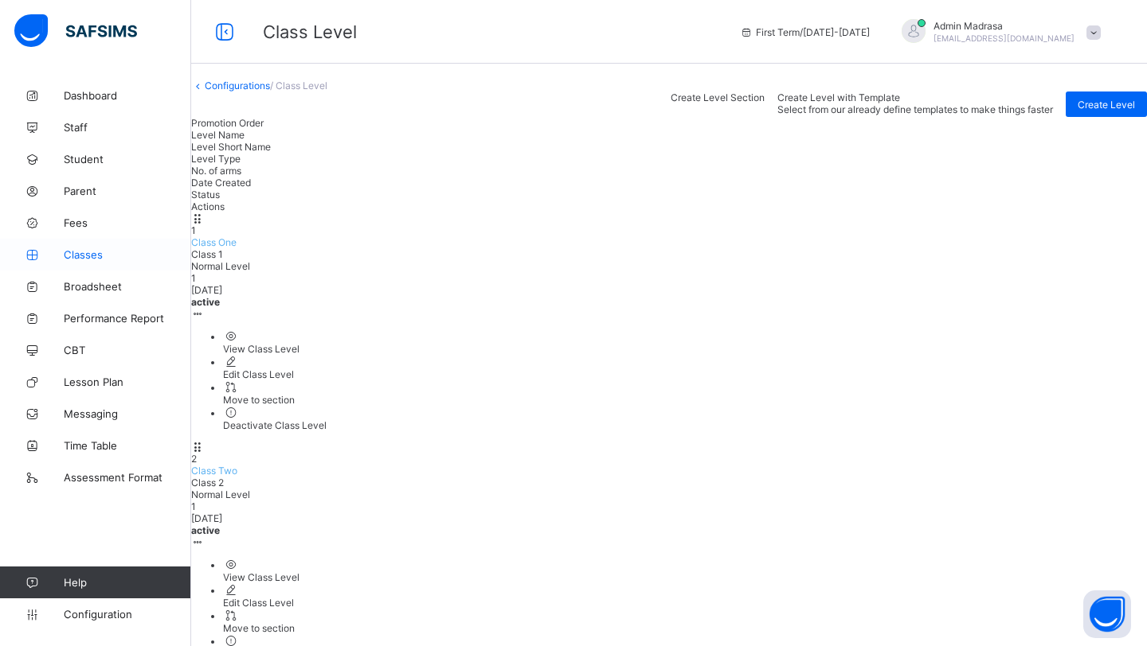
click at [80, 252] on span "Classes" at bounding box center [127, 254] width 127 height 13
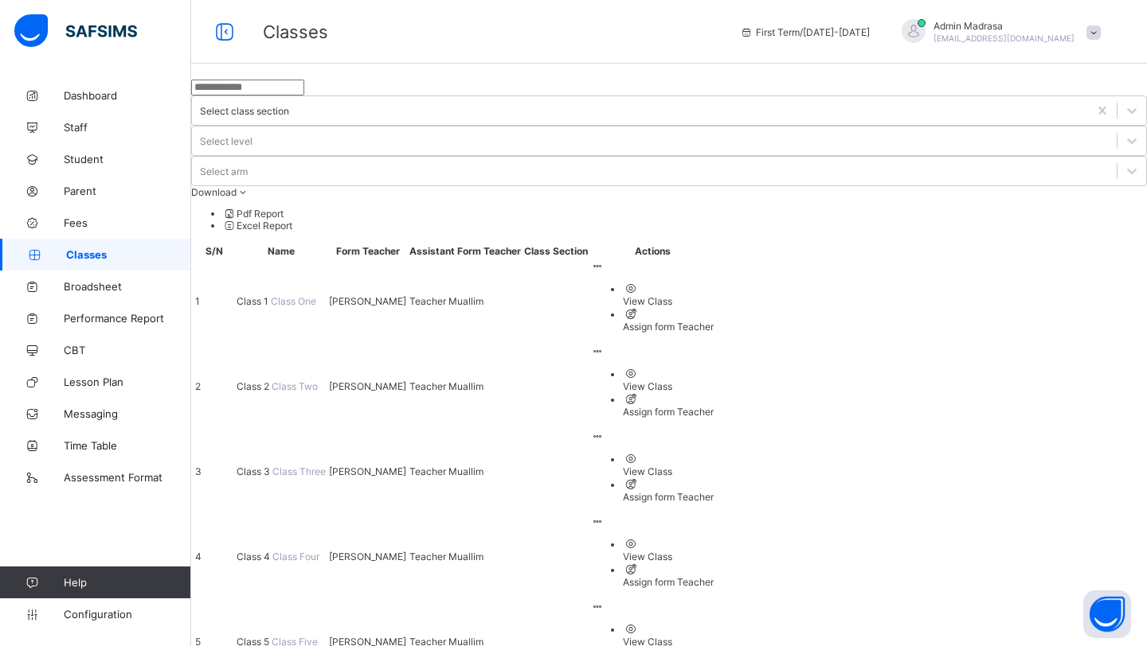
click at [287, 295] on span "Class One" at bounding box center [293, 301] width 45 height 12
click at [271, 295] on span "Class 1" at bounding box center [253, 301] width 34 height 12
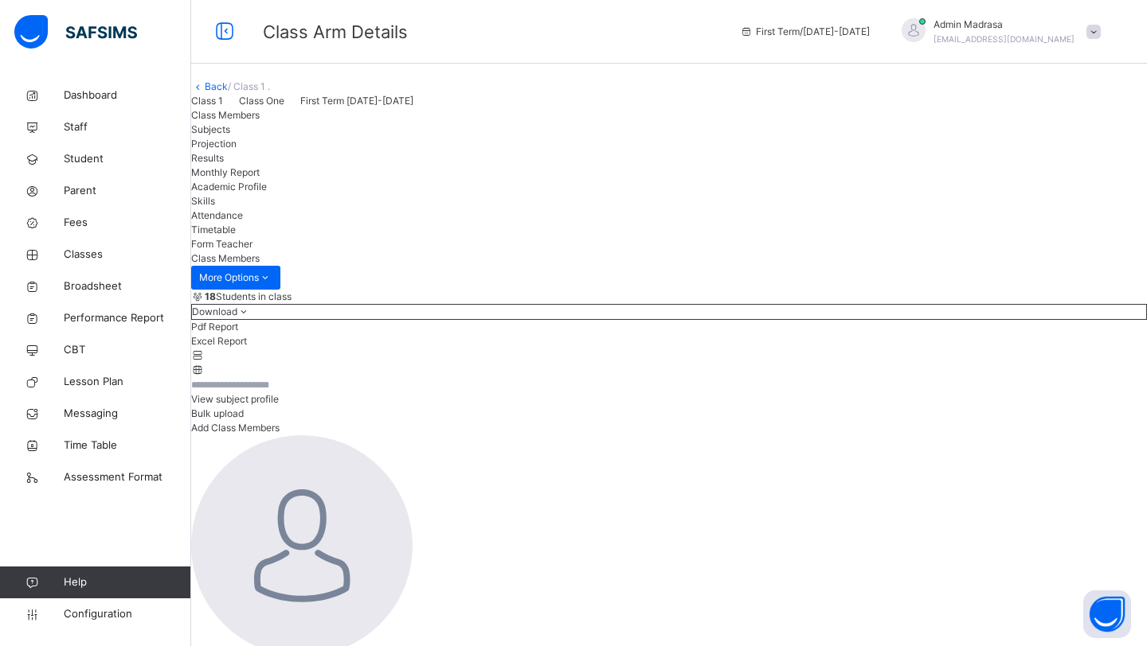
scroll to position [284, 0]
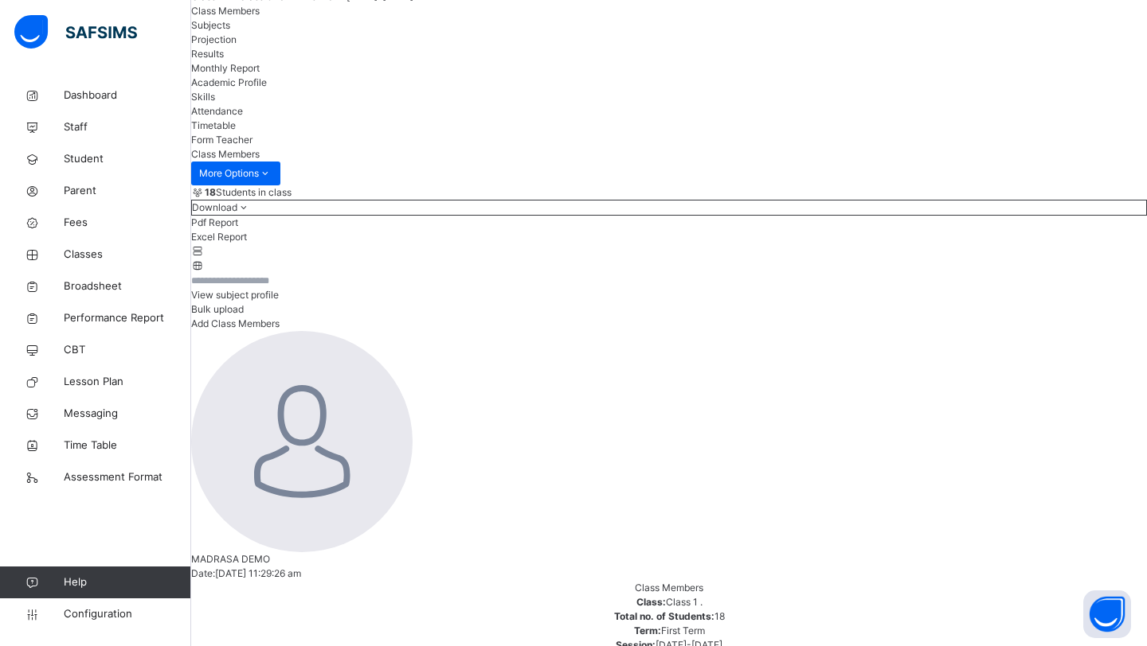
scroll to position [104, 0]
click at [236, 46] on span "Projection" at bounding box center [213, 40] width 45 height 12
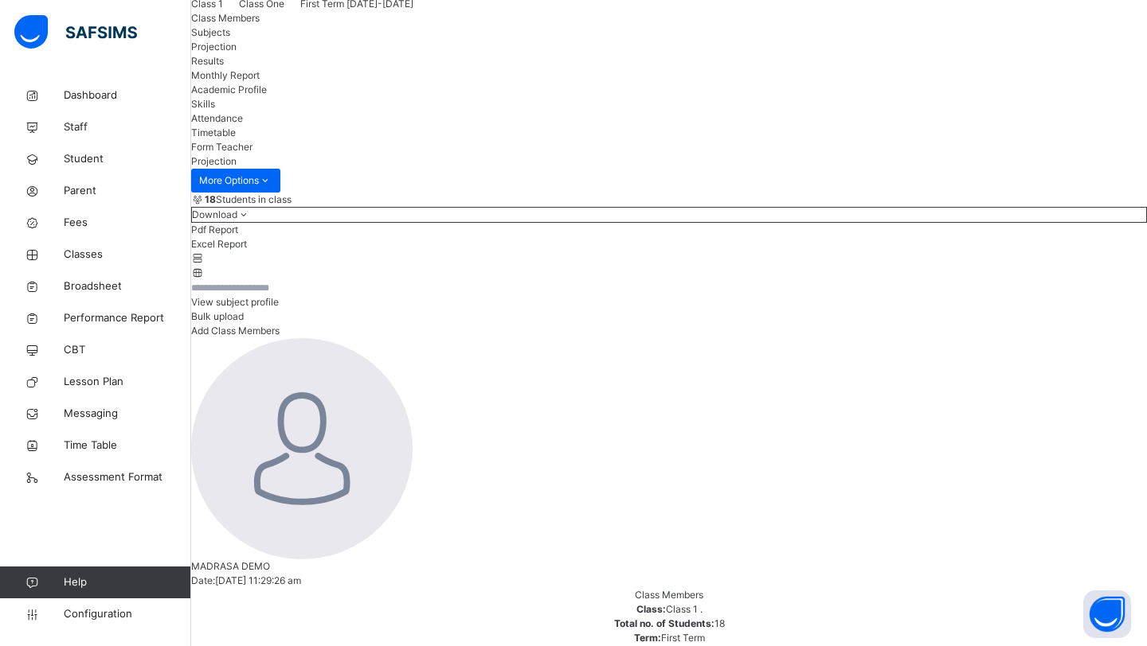
scroll to position [68, 0]
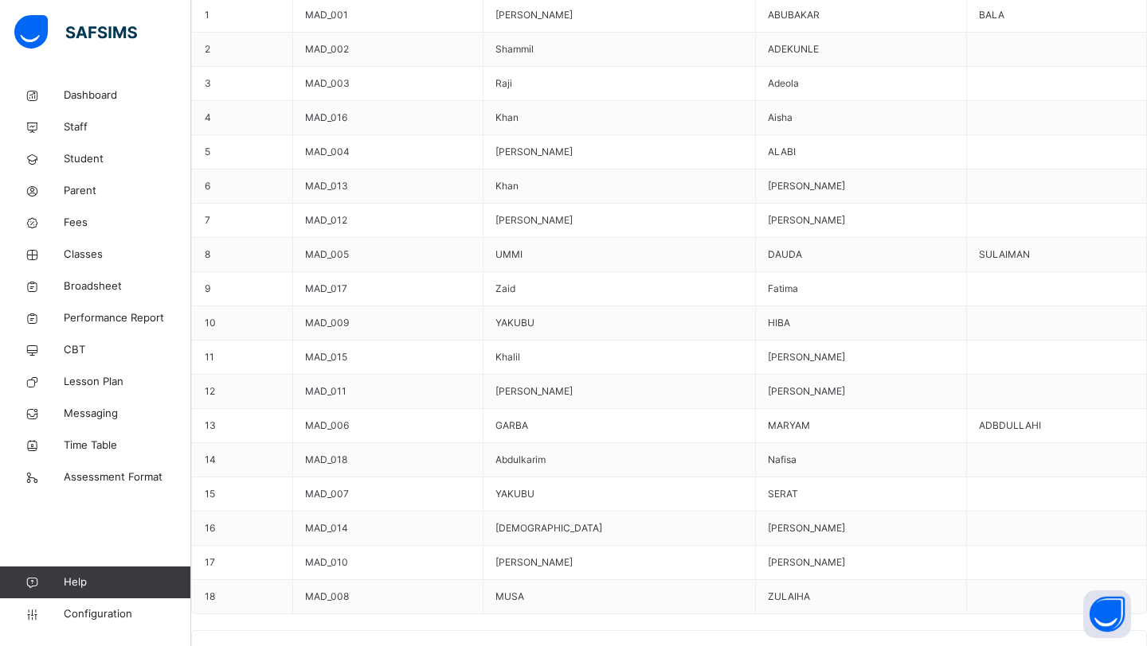
scroll to position [807, 0]
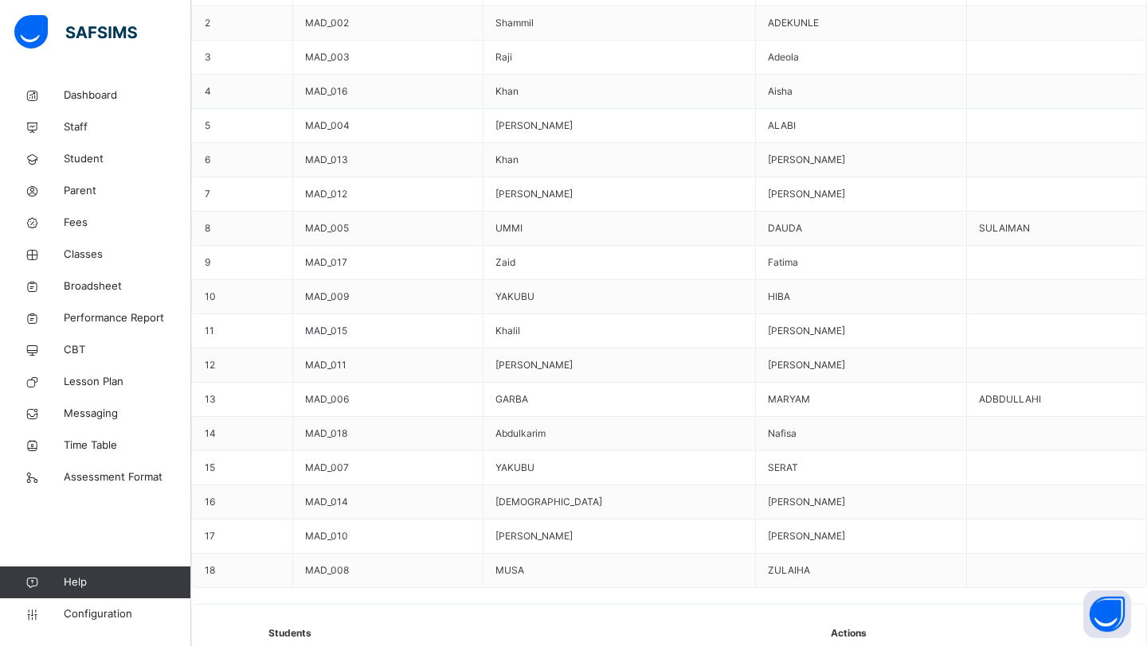
scroll to position [865, 0]
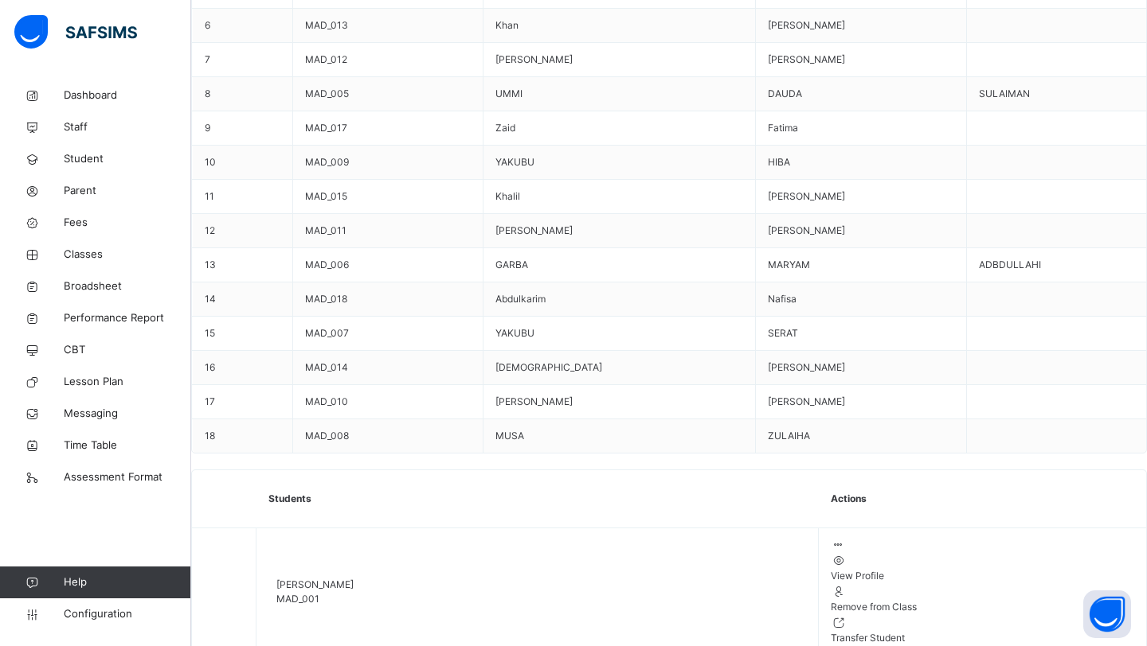
scroll to position [990, 0]
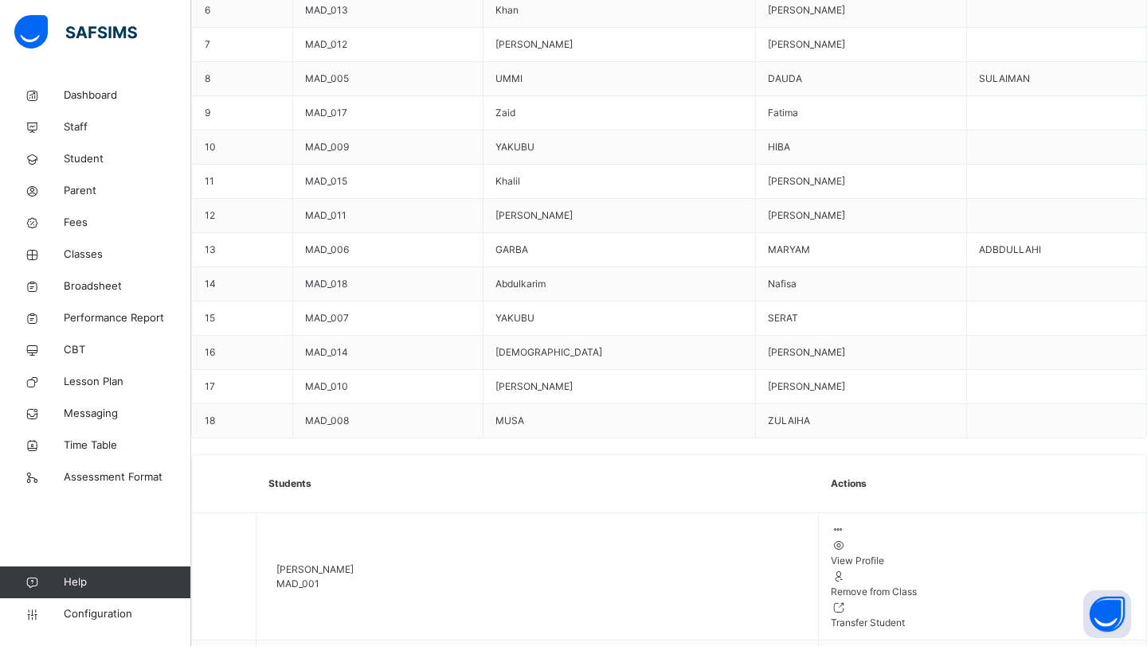
click at [96, 255] on span "Classes" at bounding box center [127, 255] width 127 height 16
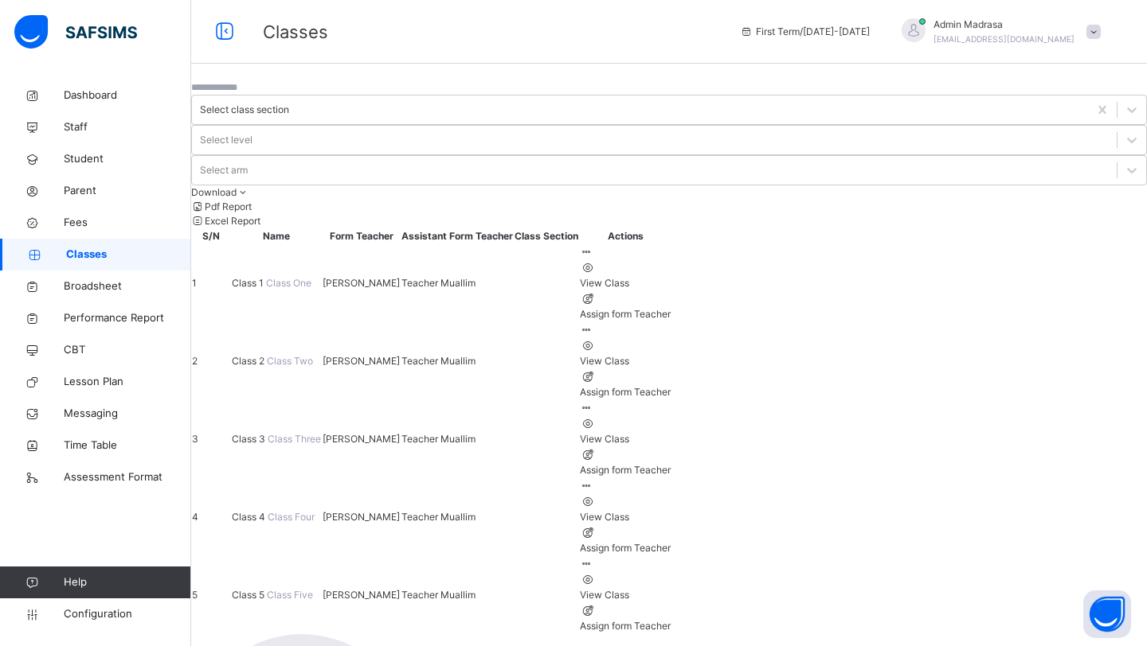
click at [266, 277] on span "Class 1" at bounding box center [249, 283] width 34 height 12
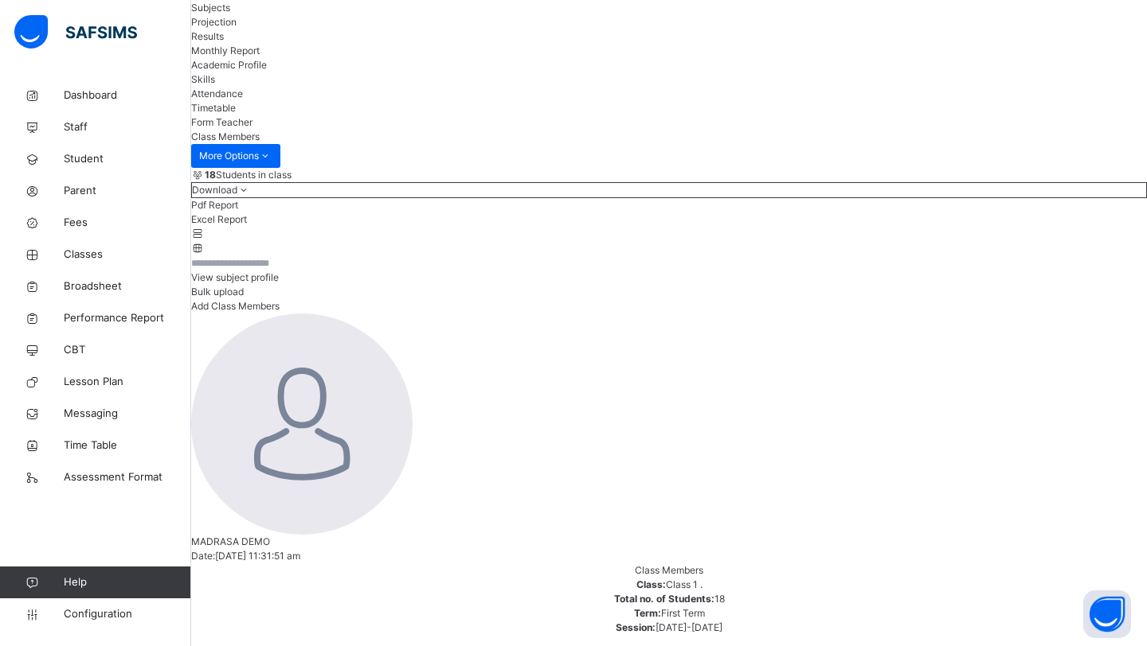
scroll to position [119, 0]
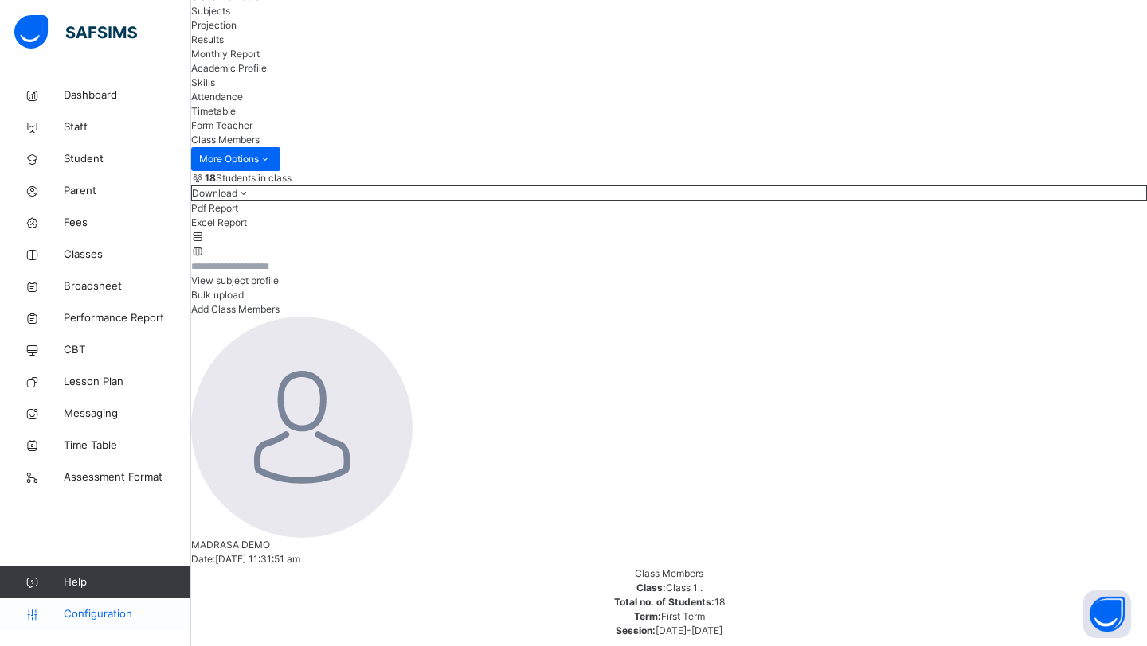
click at [47, 536] on icon at bounding box center [32, 615] width 64 height 12
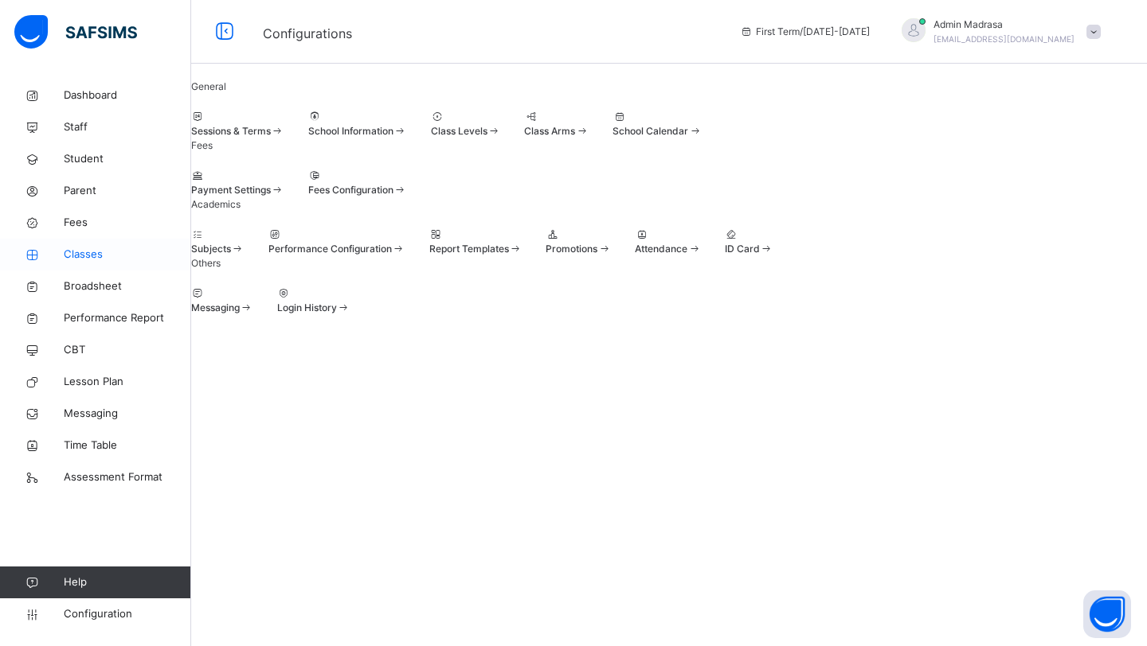
click at [114, 262] on span "Classes" at bounding box center [127, 255] width 127 height 16
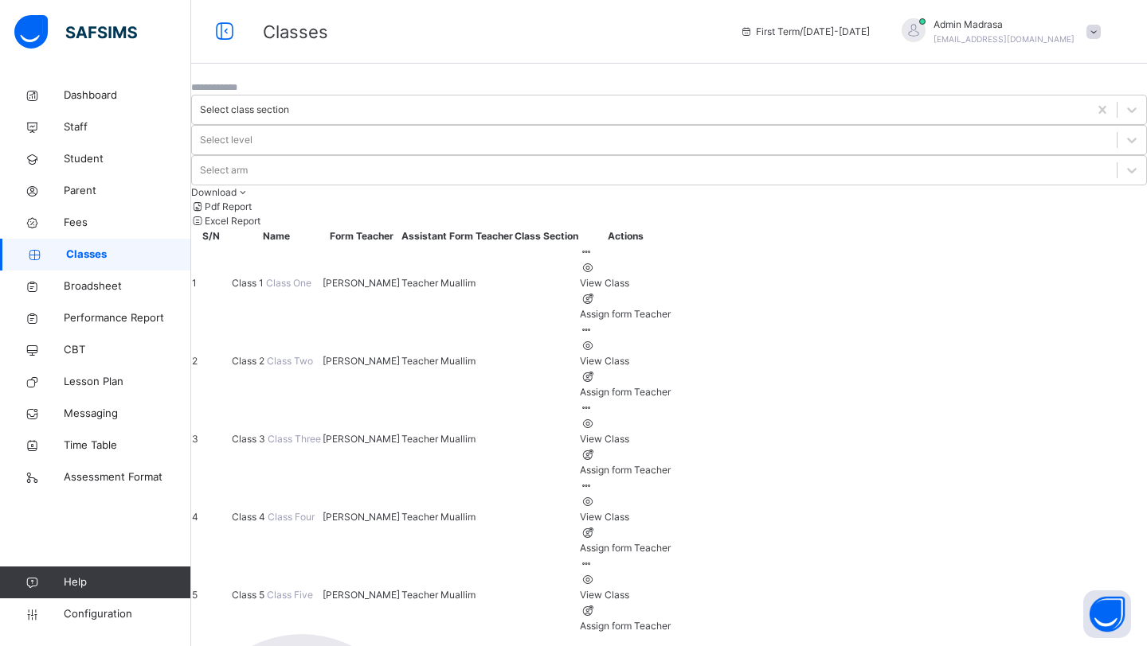
click at [266, 277] on span "Class 1" at bounding box center [249, 283] width 34 height 12
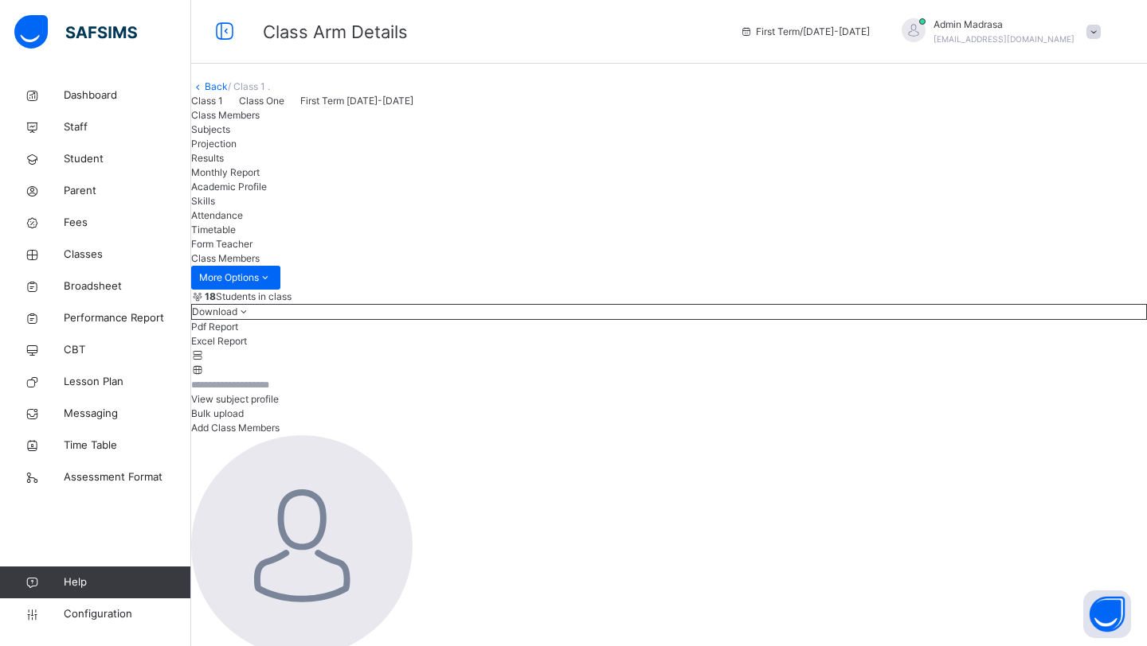
click at [243, 221] on span "Attendance" at bounding box center [217, 215] width 52 height 12
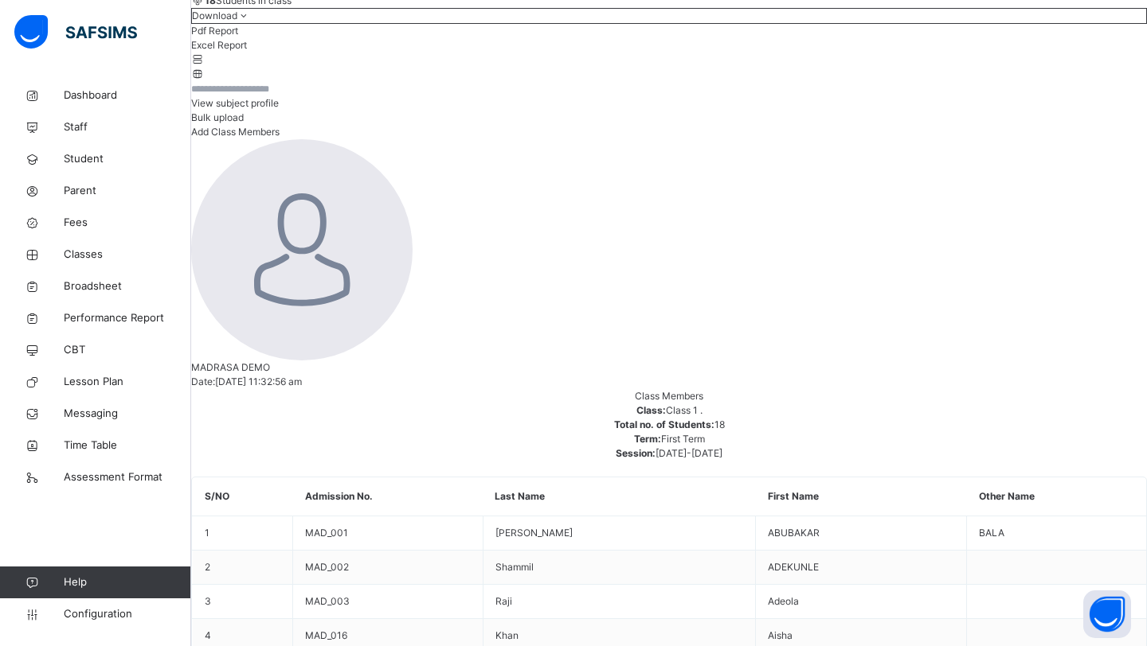
scroll to position [289, 0]
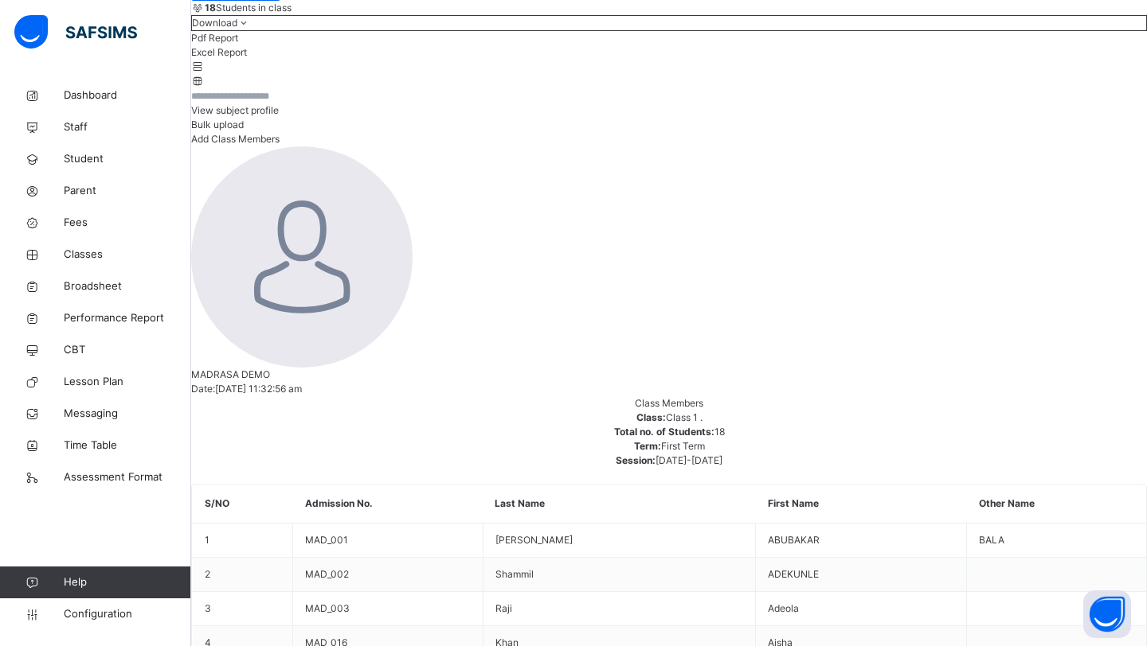
click at [107, 113] on link "Staff" at bounding box center [95, 127] width 191 height 32
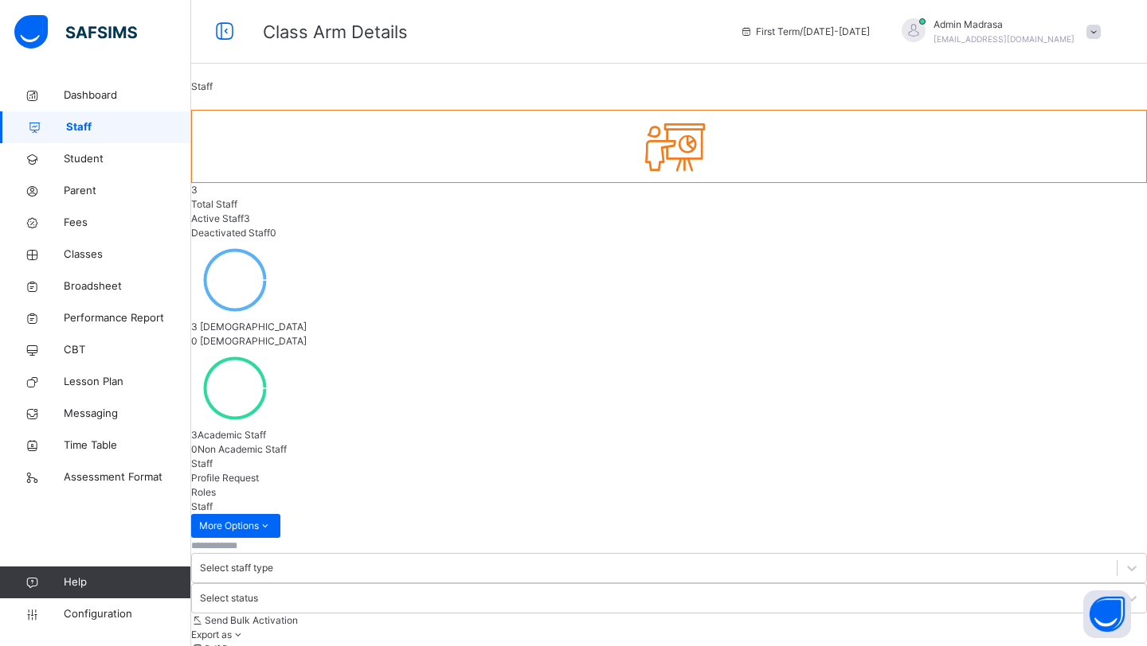
select select "**"
click at [44, 536] on link "Configuration" at bounding box center [95, 615] width 190 height 32
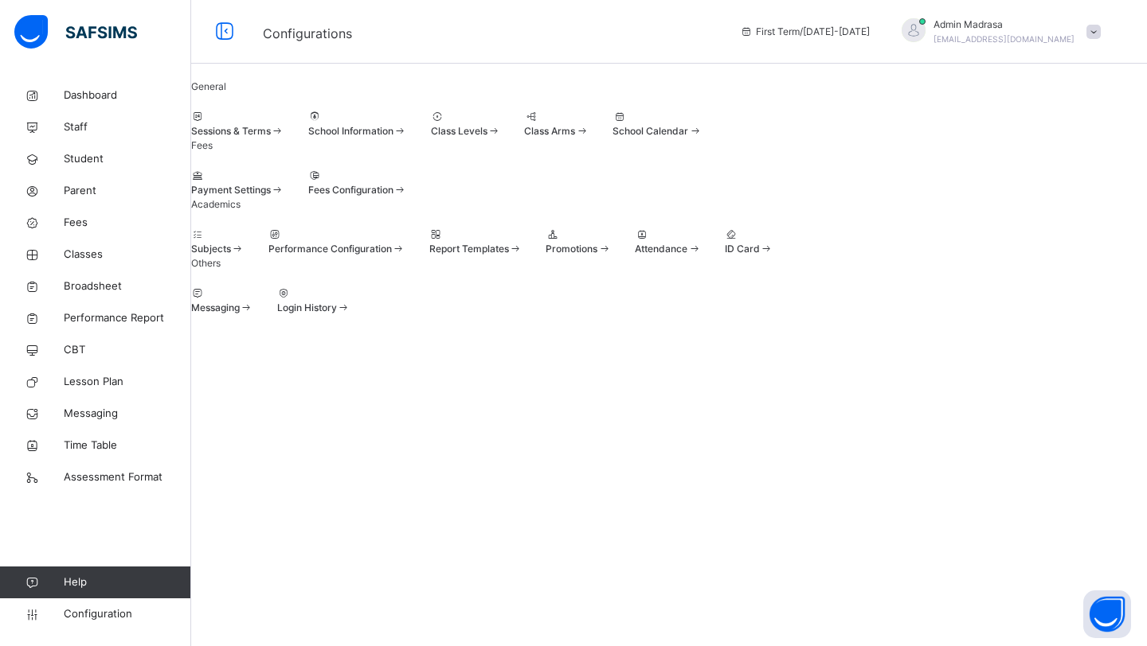
click at [271, 196] on span "Payment Settings" at bounding box center [231, 190] width 80 height 12
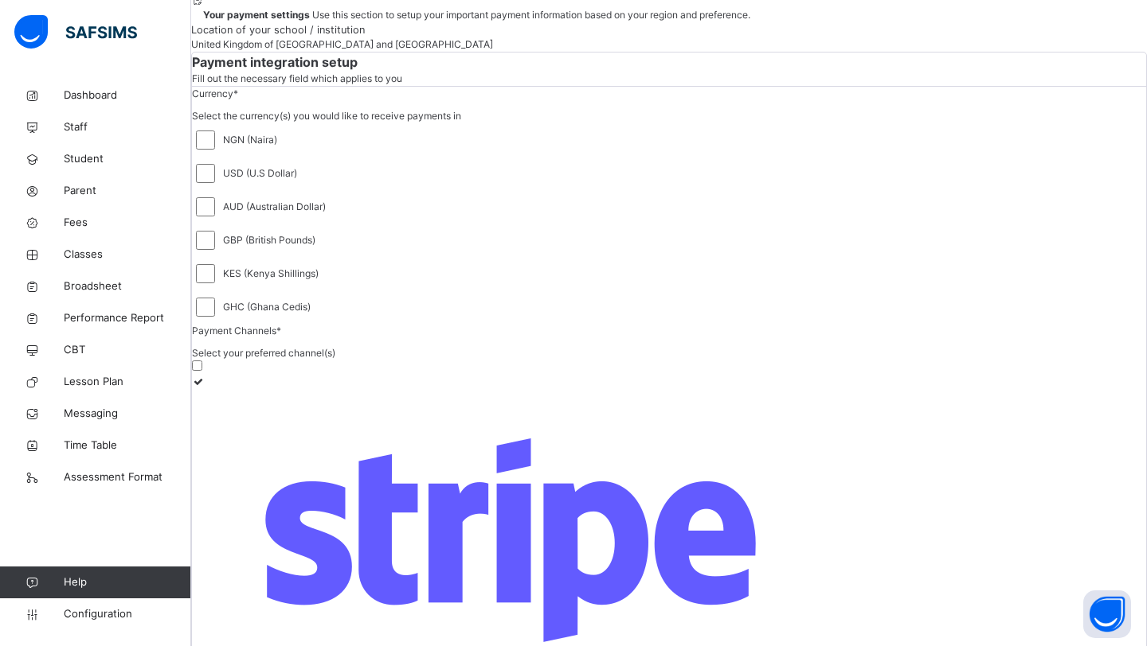
scroll to position [136, 0]
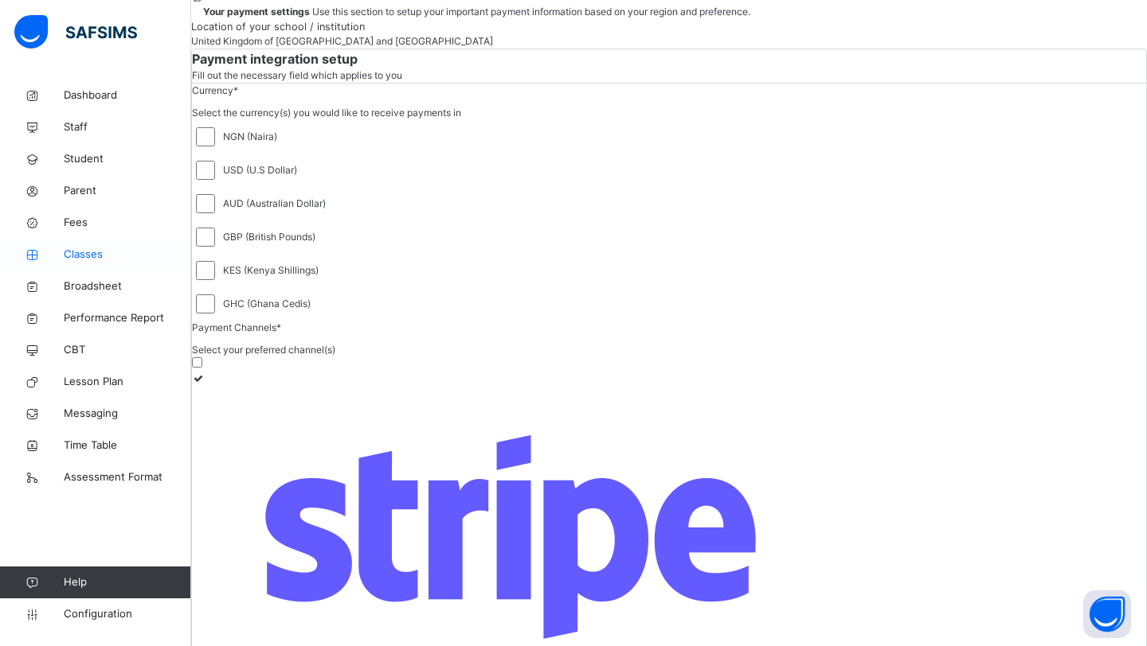
click at [72, 257] on span "Classes" at bounding box center [127, 255] width 127 height 16
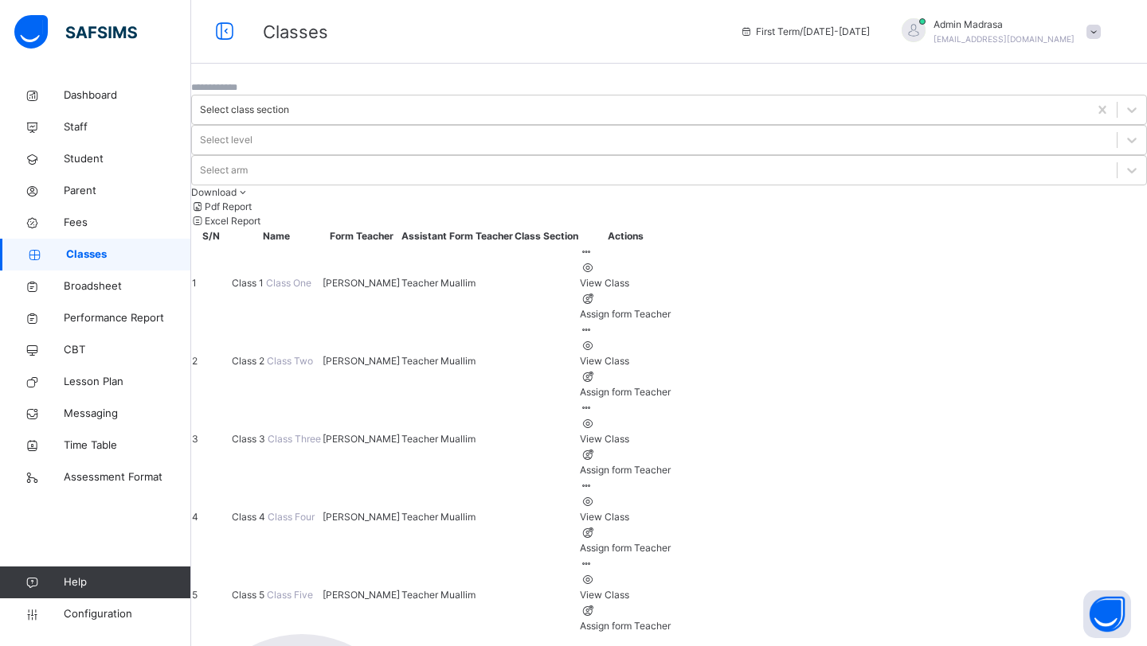
click at [295, 277] on span "Class One" at bounding box center [288, 283] width 45 height 12
click at [266, 277] on span "Class 1" at bounding box center [249, 283] width 34 height 12
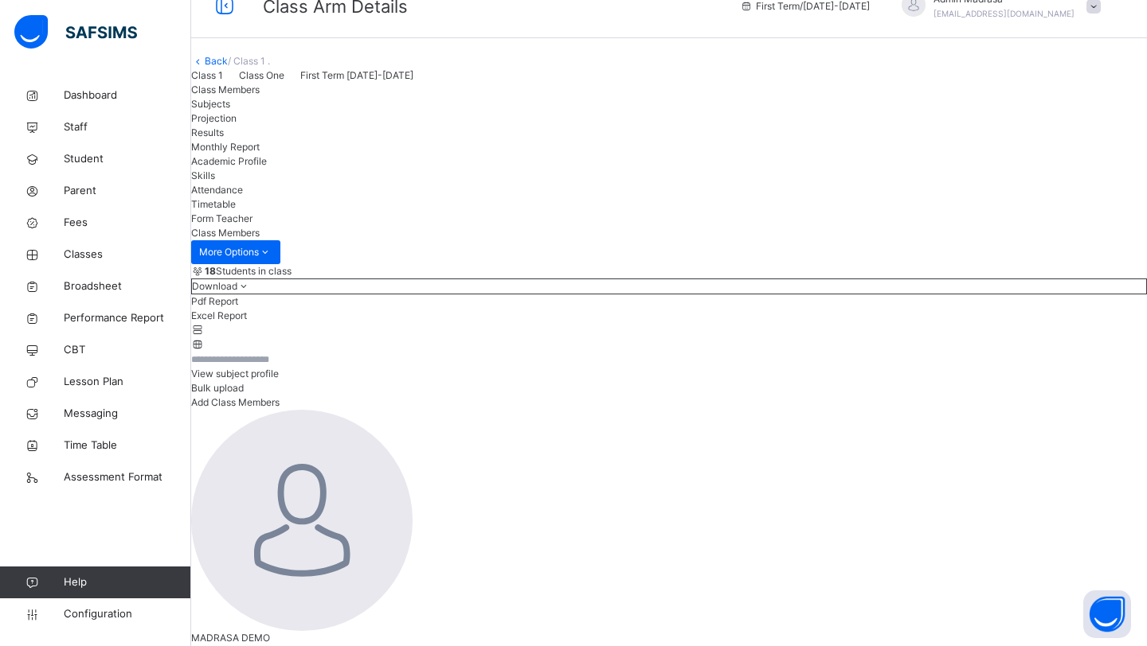
scroll to position [200, 0]
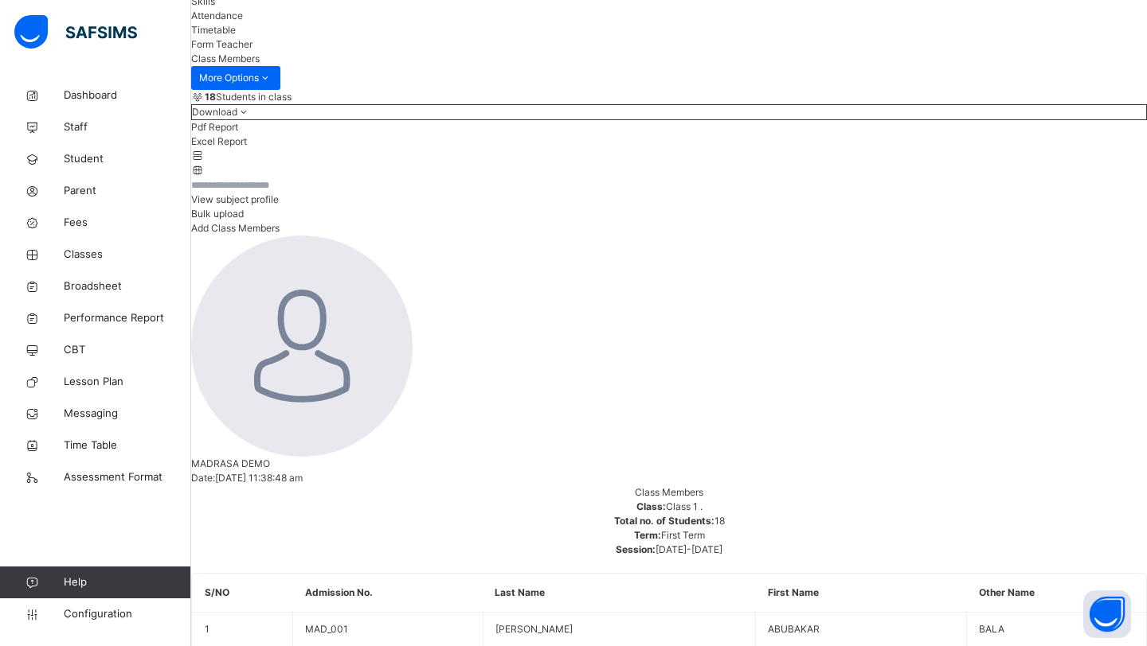
click at [118, 423] on link "Messaging" at bounding box center [95, 414] width 191 height 32
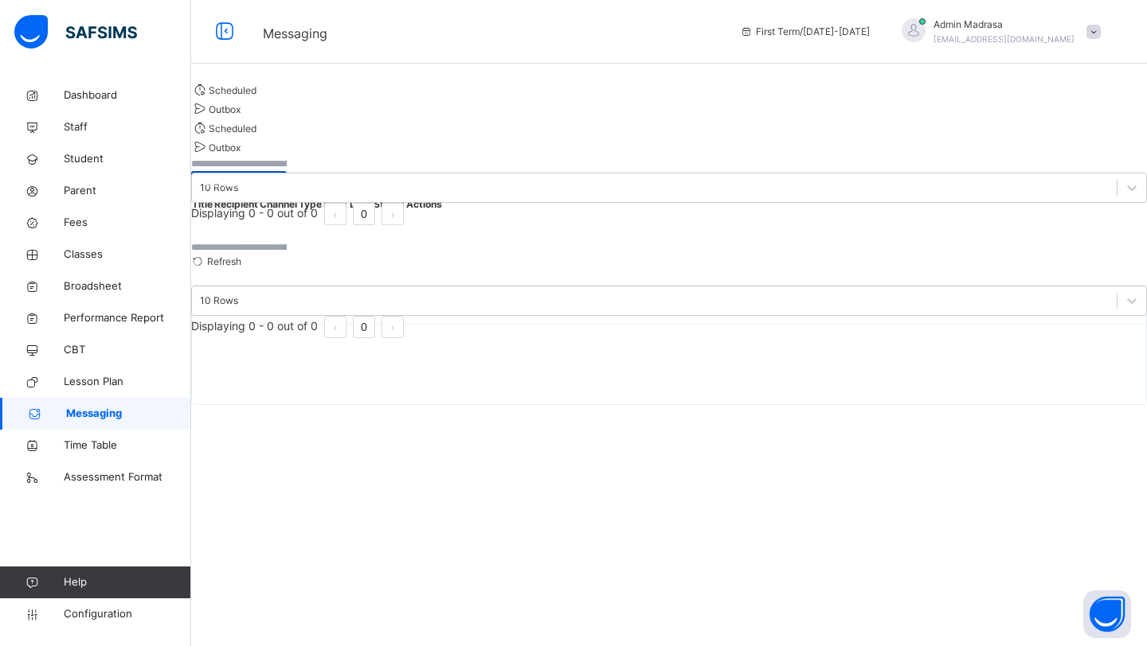
click at [275, 191] on span "Add Notification" at bounding box center [239, 184] width 72 height 14
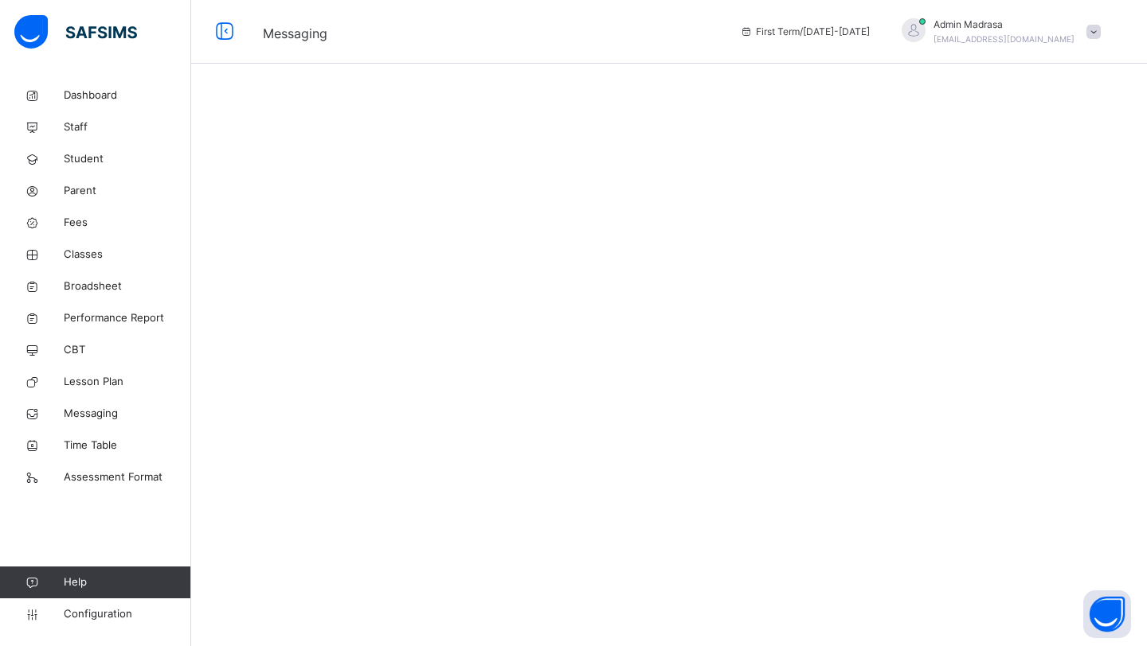
select select "*"
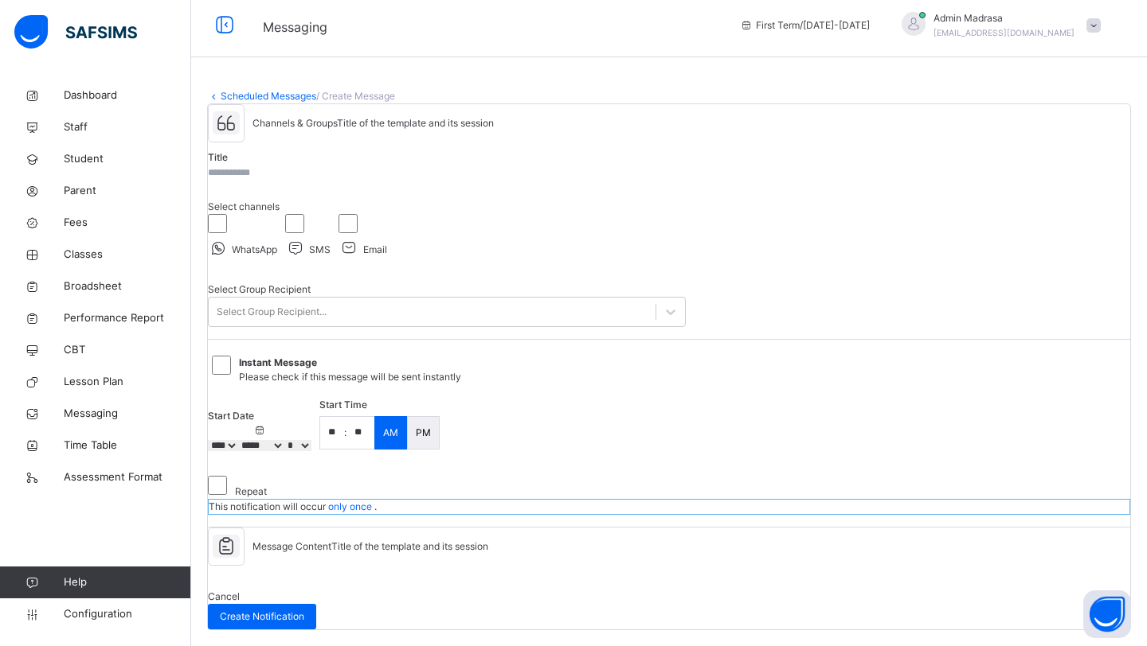
scroll to position [115, 0]
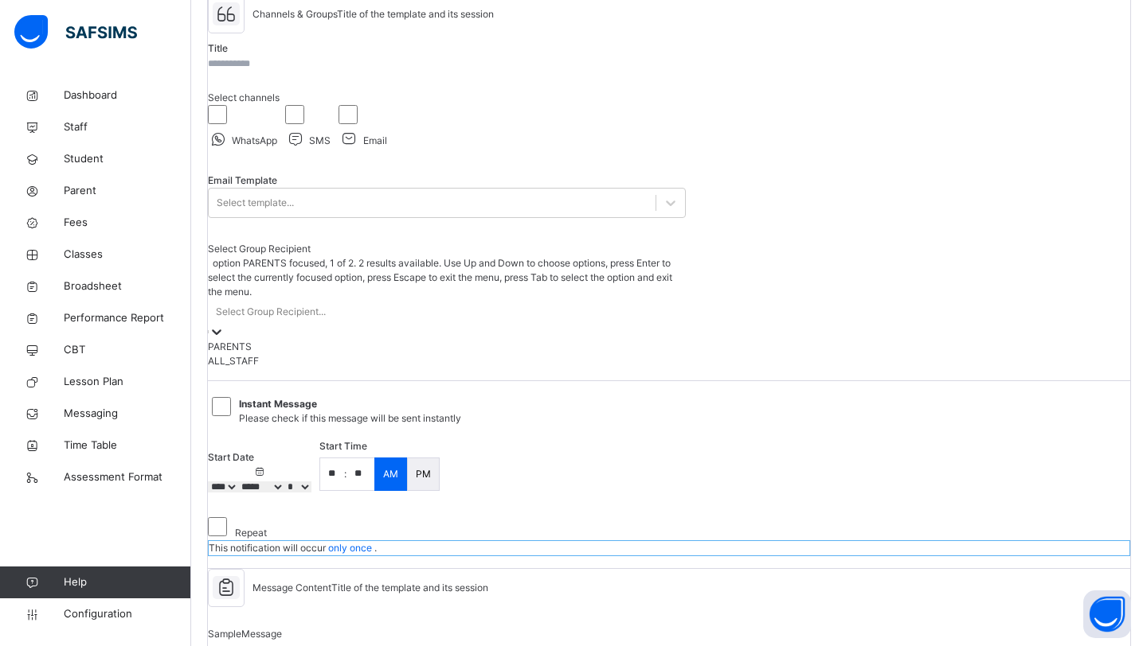
click at [356, 324] on div "Select Group Recipient..." at bounding box center [447, 311] width 478 height 25
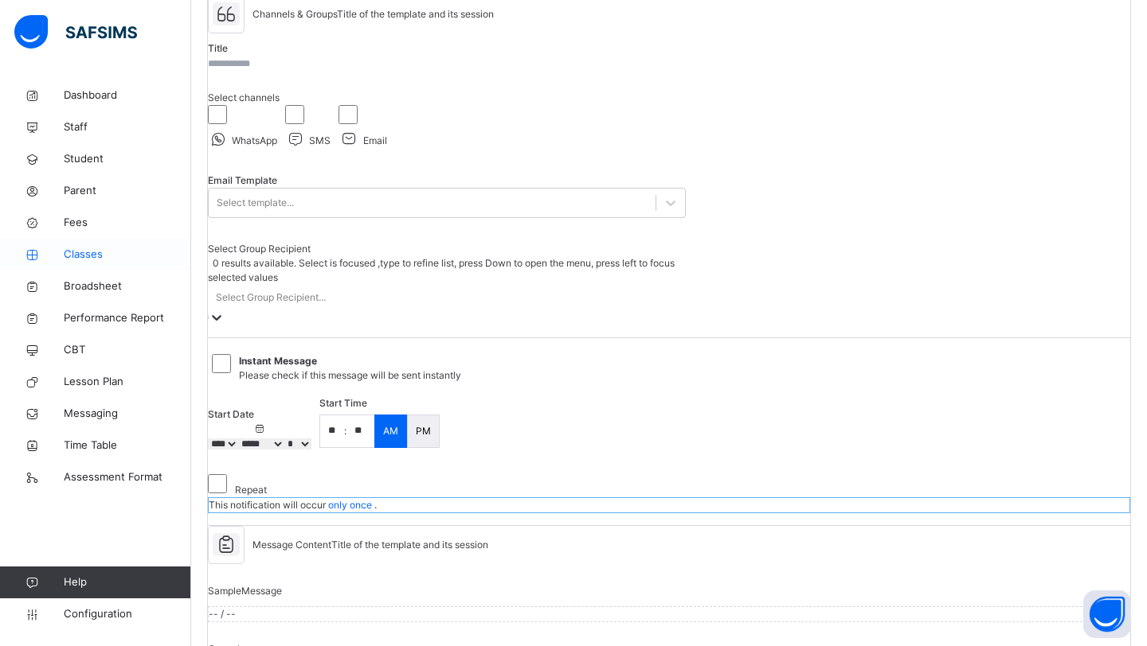
click at [148, 256] on span "Classes" at bounding box center [127, 255] width 127 height 16
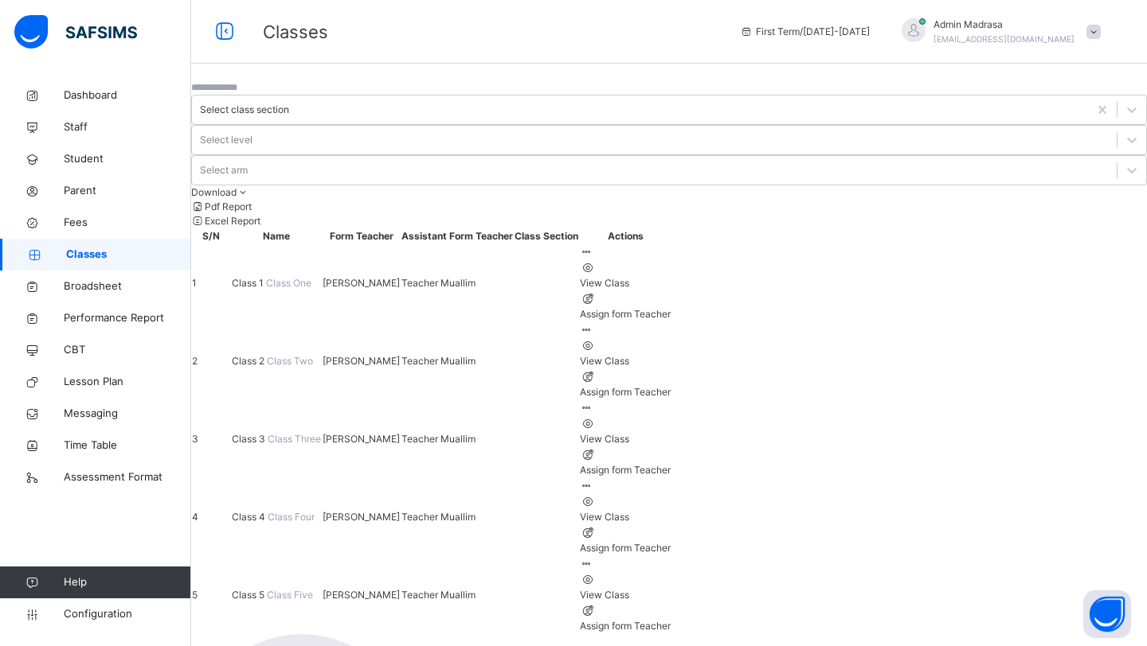
click at [266, 277] on span "Class 1" at bounding box center [249, 283] width 34 height 12
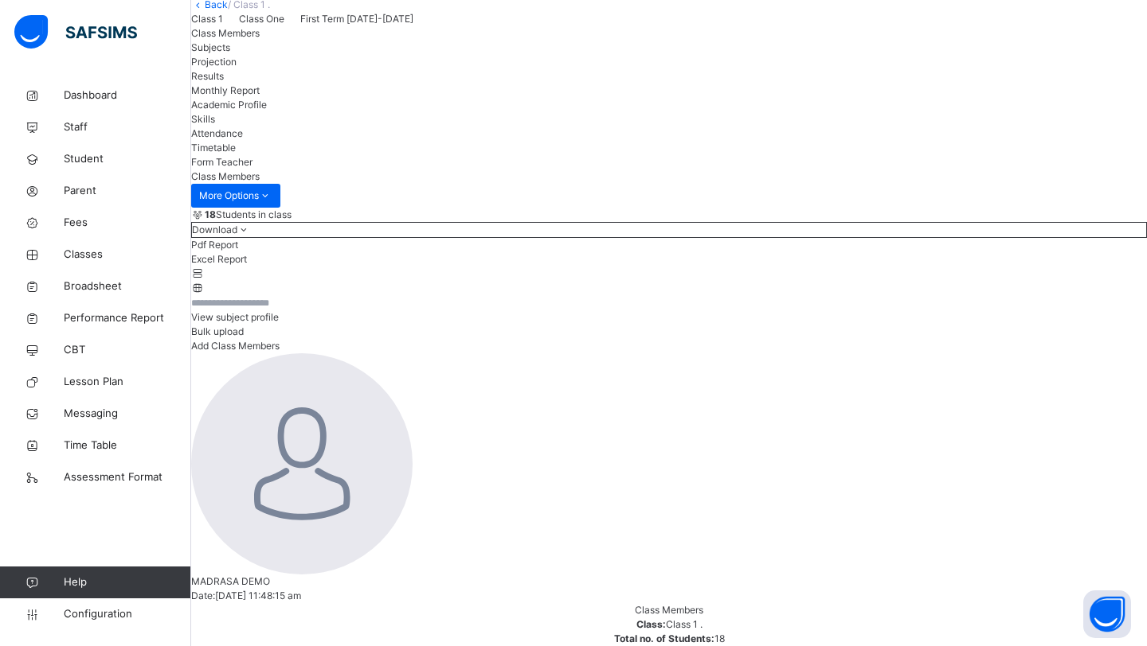
scroll to position [84, 0]
click at [230, 51] on span "Subjects" at bounding box center [210, 45] width 39 height 12
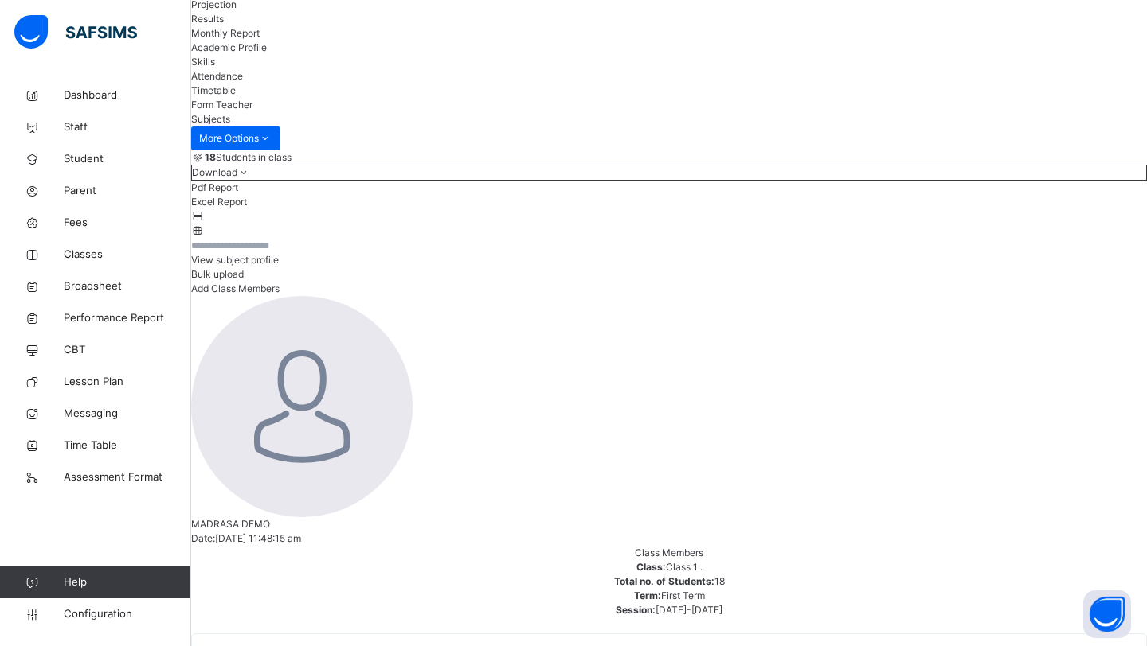
scroll to position [223, 0]
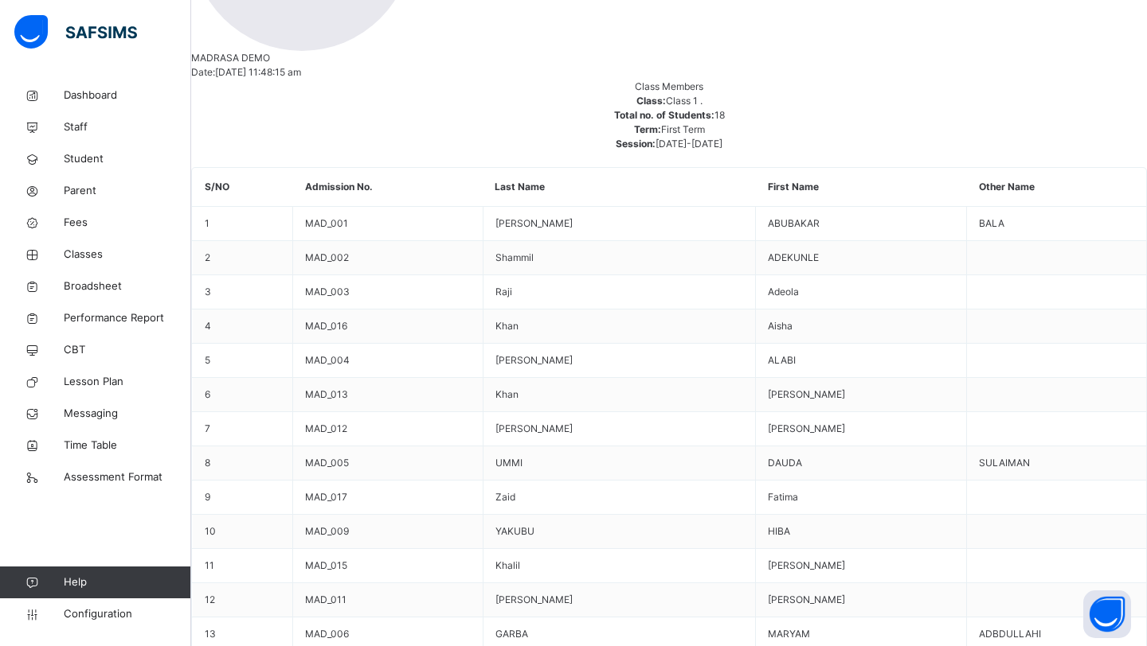
scroll to position [615, 0]
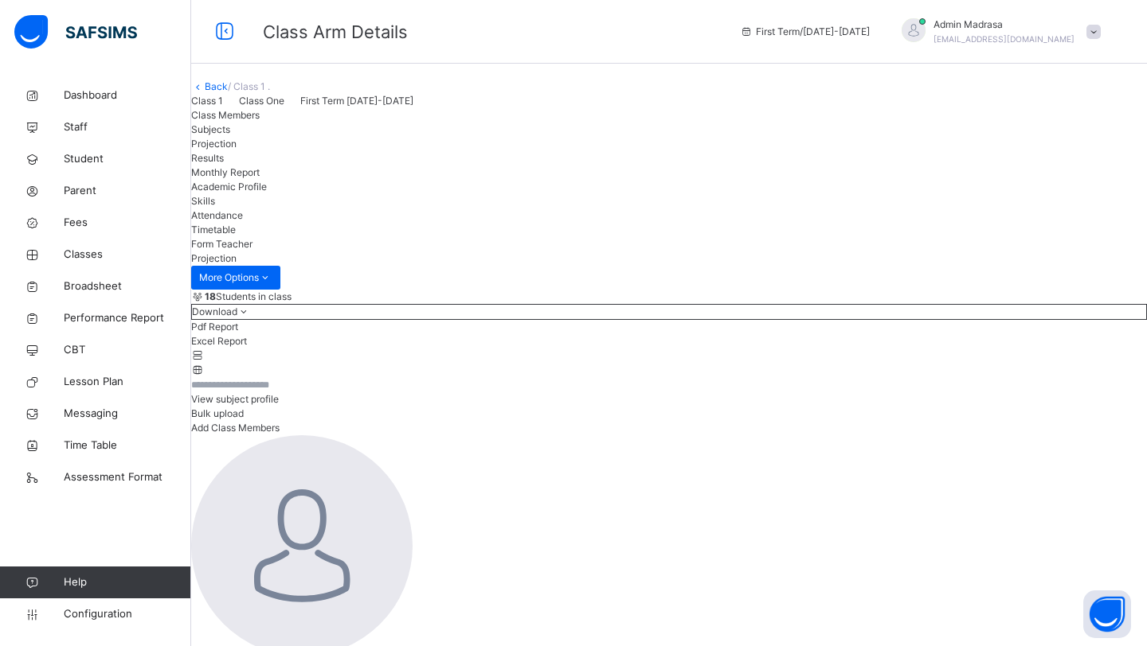
click at [243, 221] on span "Attendance" at bounding box center [217, 215] width 52 height 12
click at [236, 236] on span "Timetable" at bounding box center [213, 230] width 45 height 12
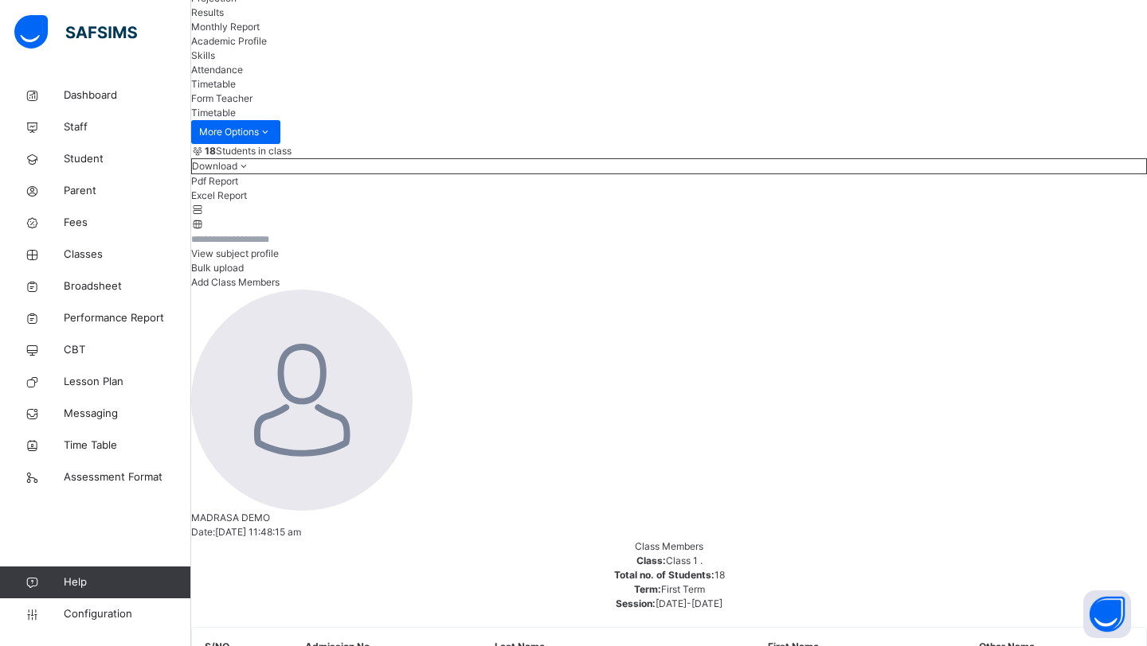
scroll to position [139, 0]
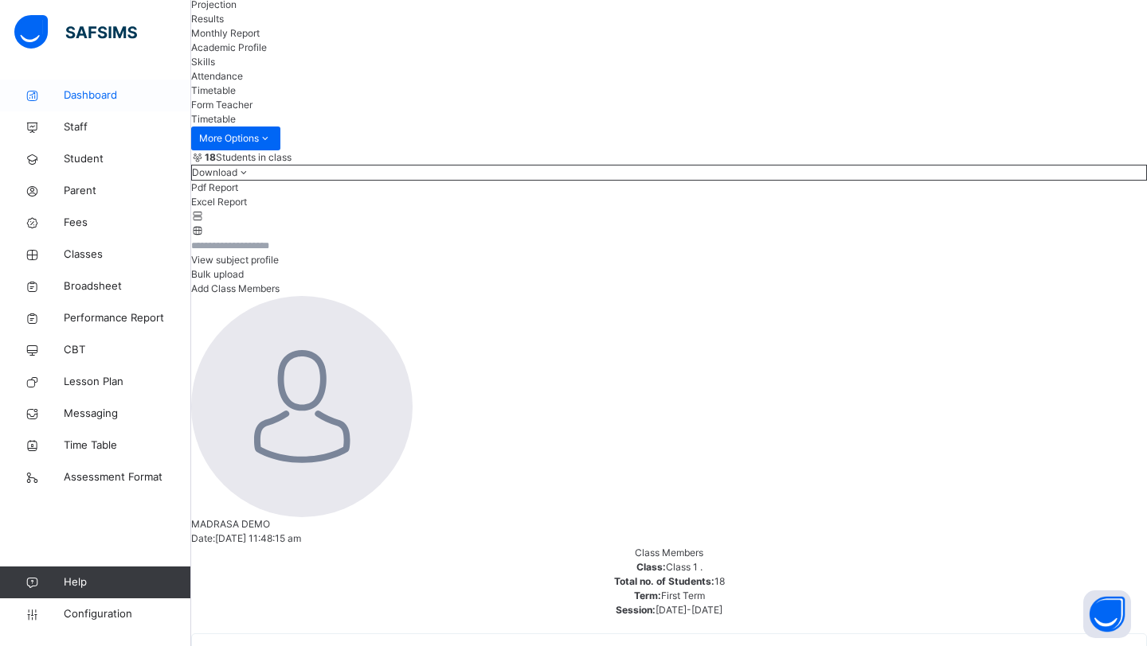
click at [109, 100] on span "Dashboard" at bounding box center [127, 96] width 127 height 16
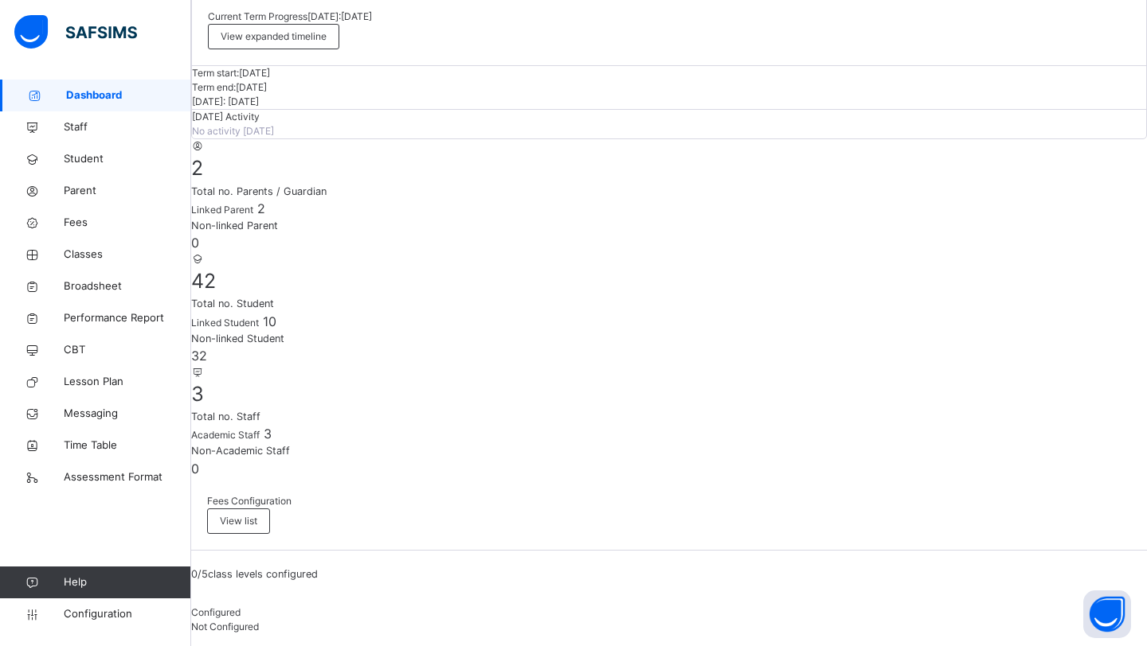
scroll to position [178, 0]
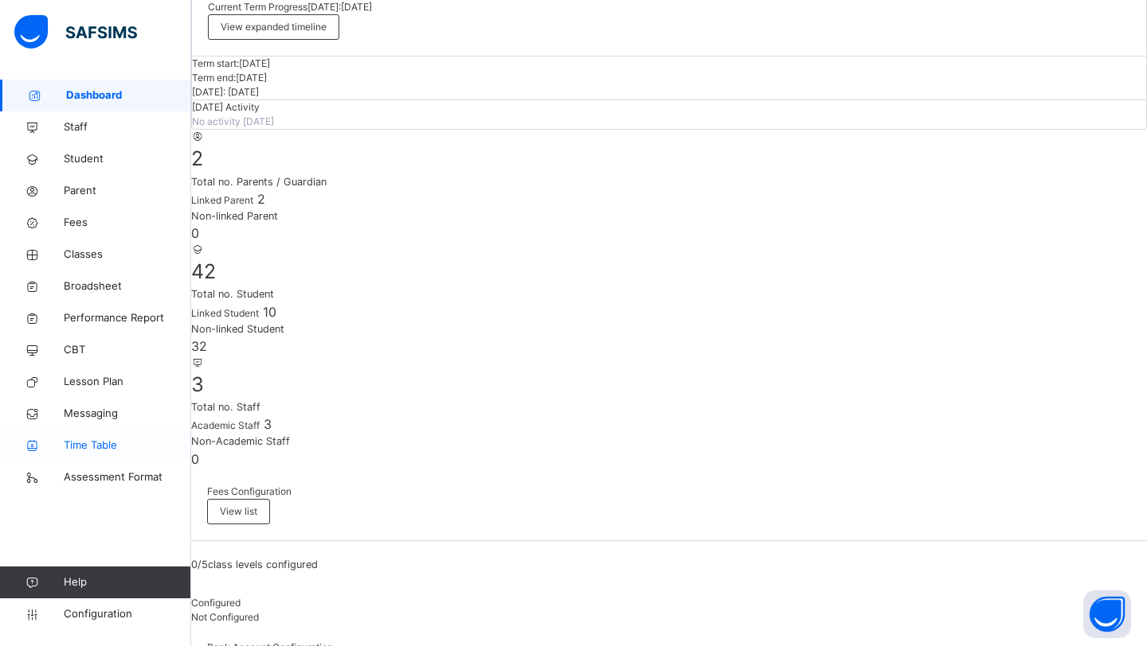
click at [125, 443] on span "Time Table" at bounding box center [127, 446] width 127 height 16
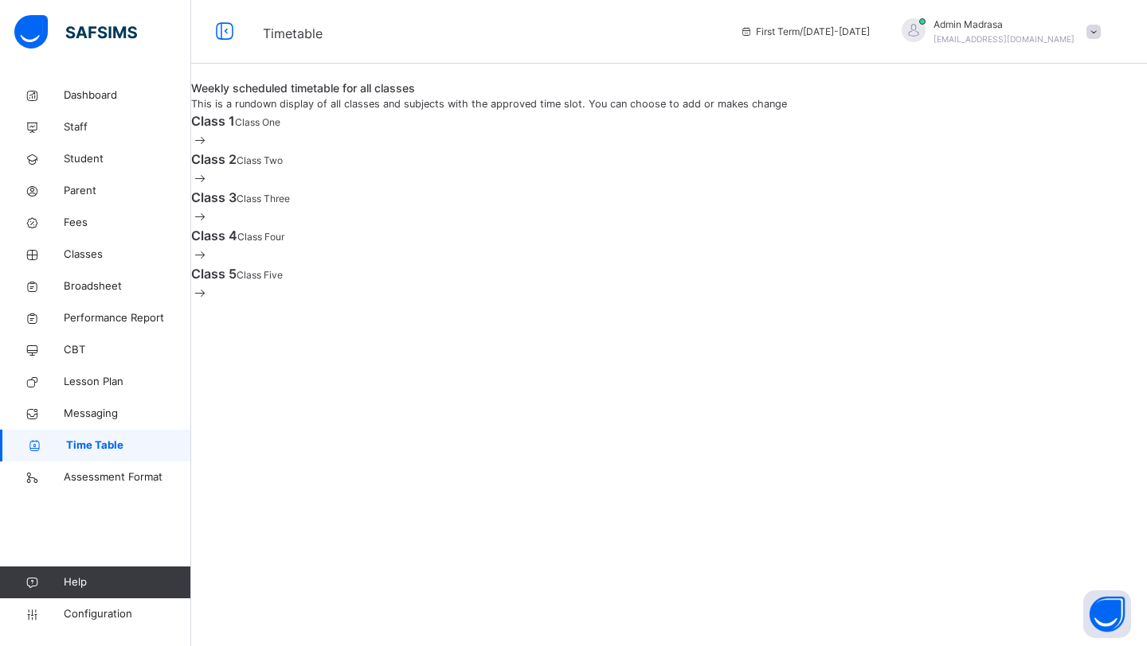
click at [235, 129] on span "Class 1" at bounding box center [213, 121] width 44 height 16
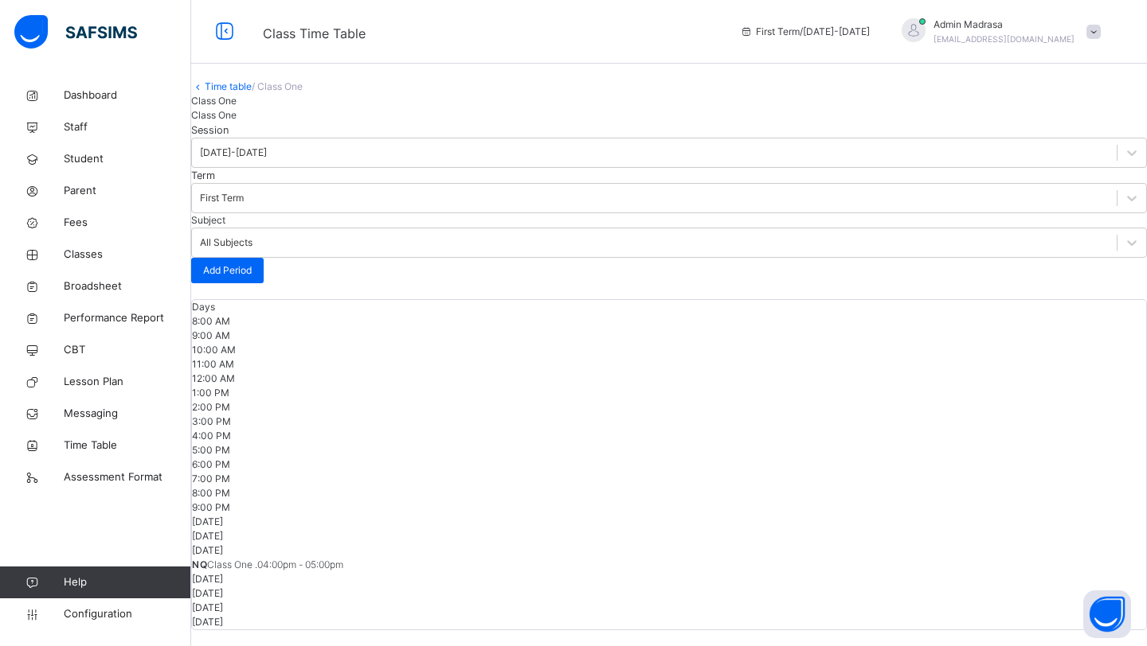
scroll to position [220, 0]
click at [114, 168] on link "Student" at bounding box center [95, 159] width 191 height 32
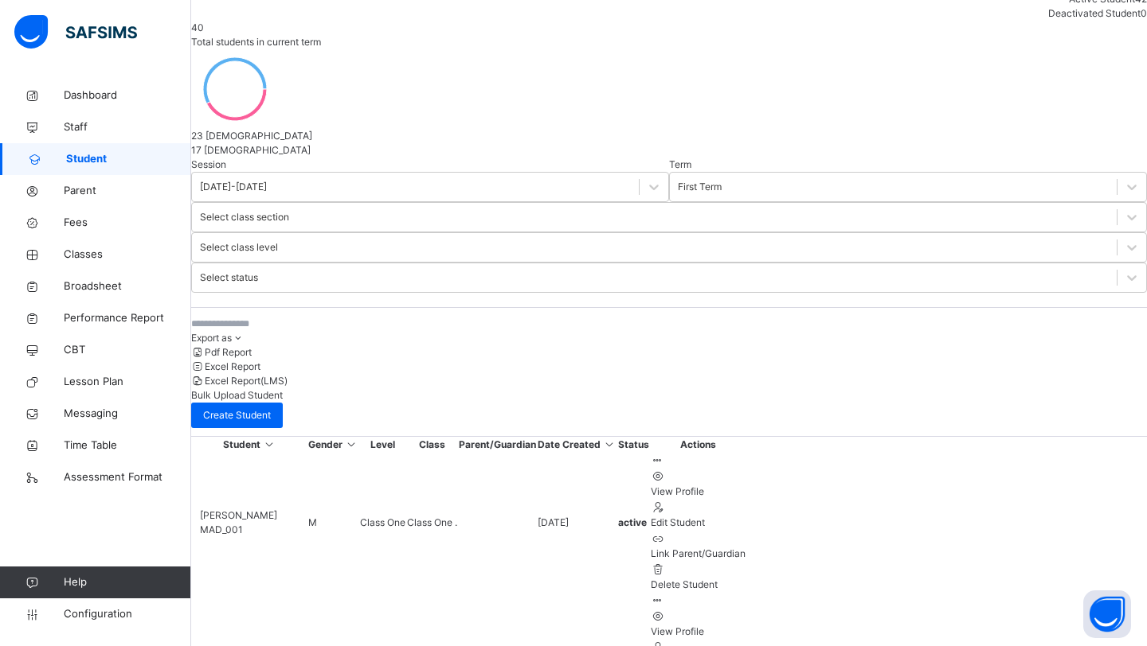
scroll to position [407, 0]
click at [745, 468] on ul "View Profile Edit Student Link Parent/Guardian Delete Student" at bounding box center [697, 530] width 95 height 124
click at [145, 183] on span "Parent" at bounding box center [127, 191] width 127 height 16
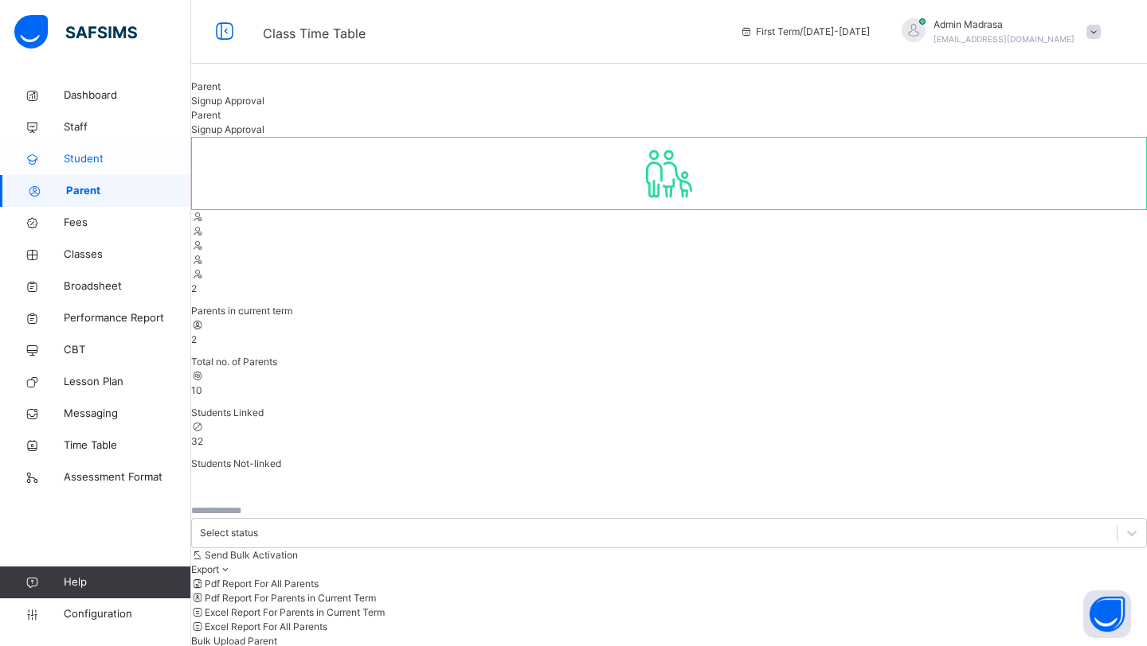
click at [132, 170] on link "Student" at bounding box center [95, 159] width 191 height 32
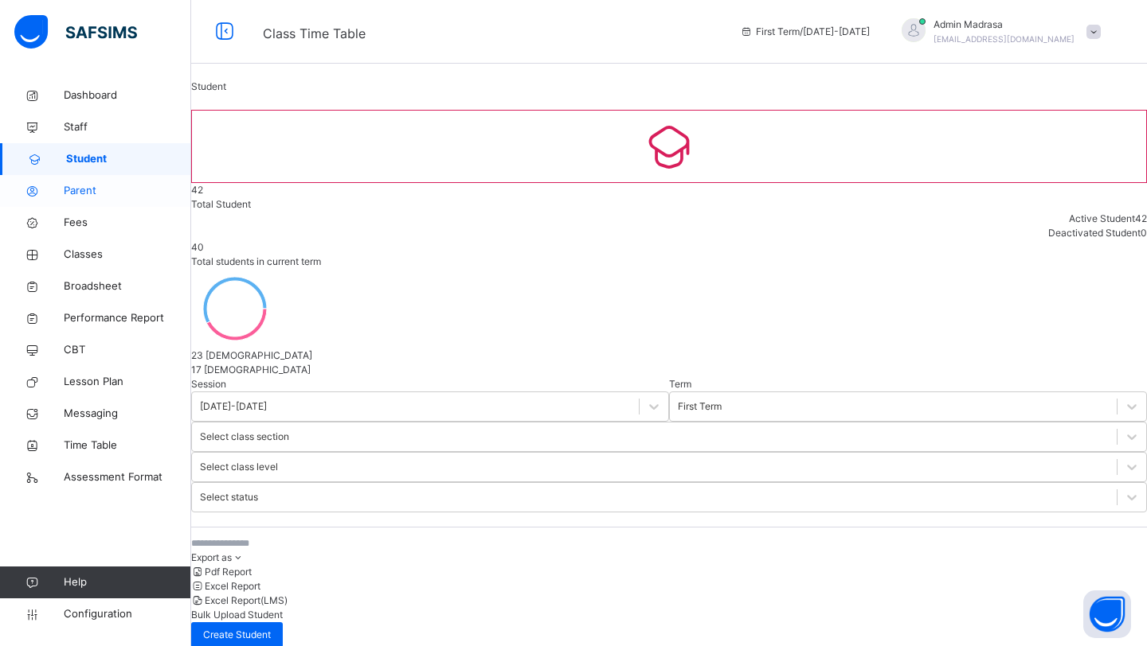
click at [127, 180] on link "Parent" at bounding box center [95, 191] width 191 height 32
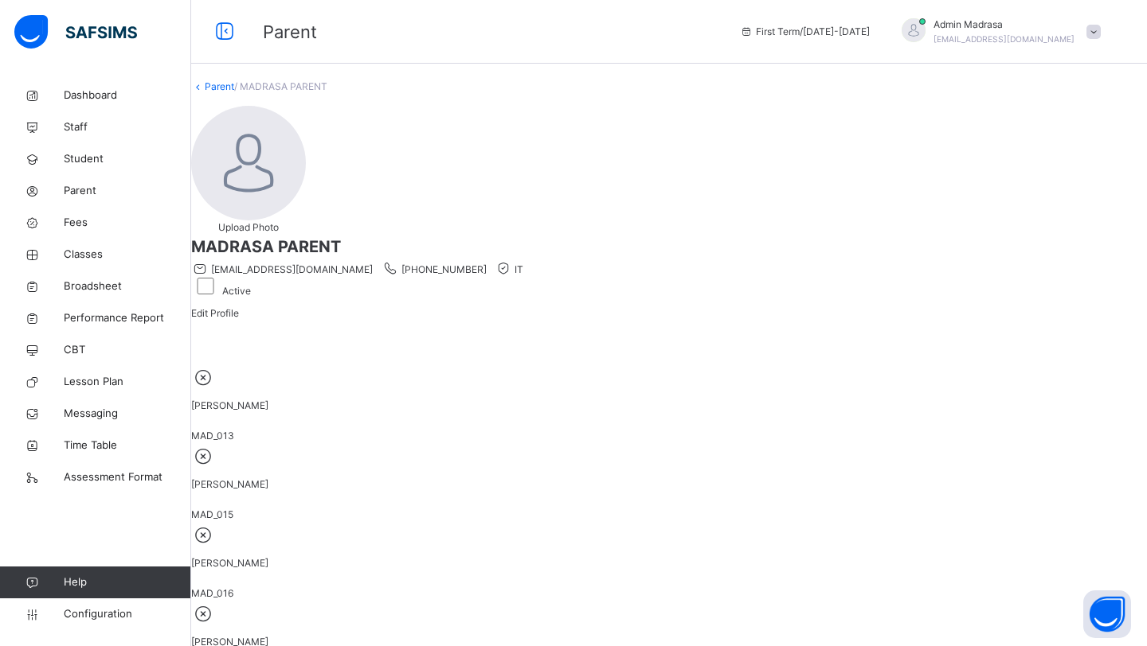
click at [234, 92] on link "Parent" at bounding box center [219, 86] width 29 height 12
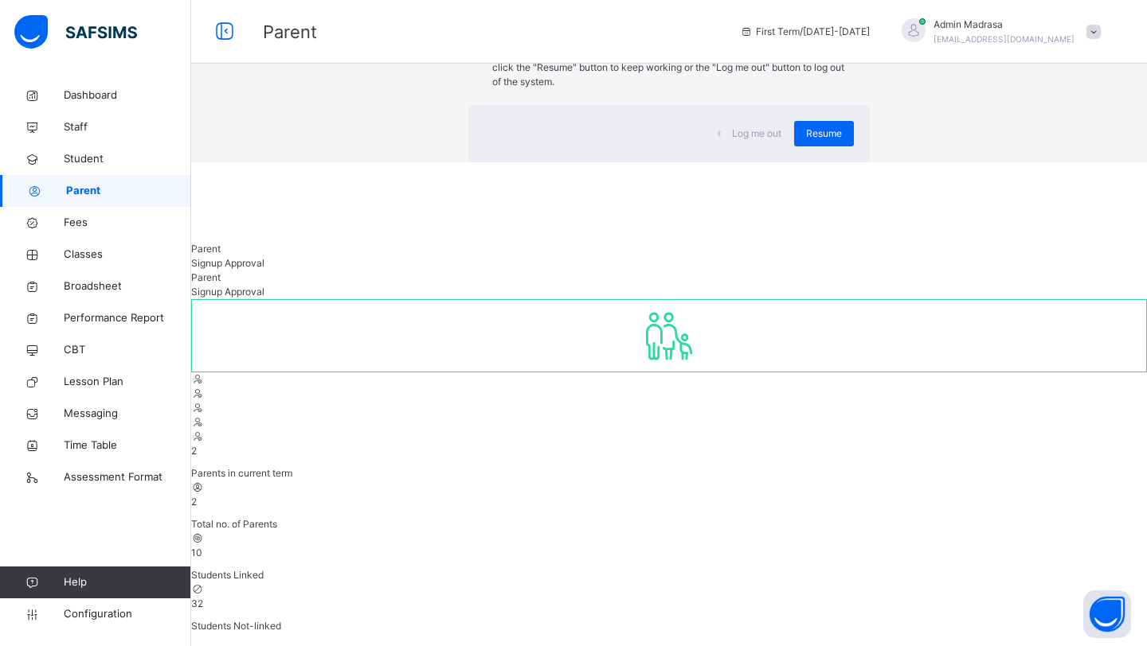
click at [838, 49] on div "×" at bounding box center [845, 32] width 15 height 33
